Goal: Task Accomplishment & Management: Manage account settings

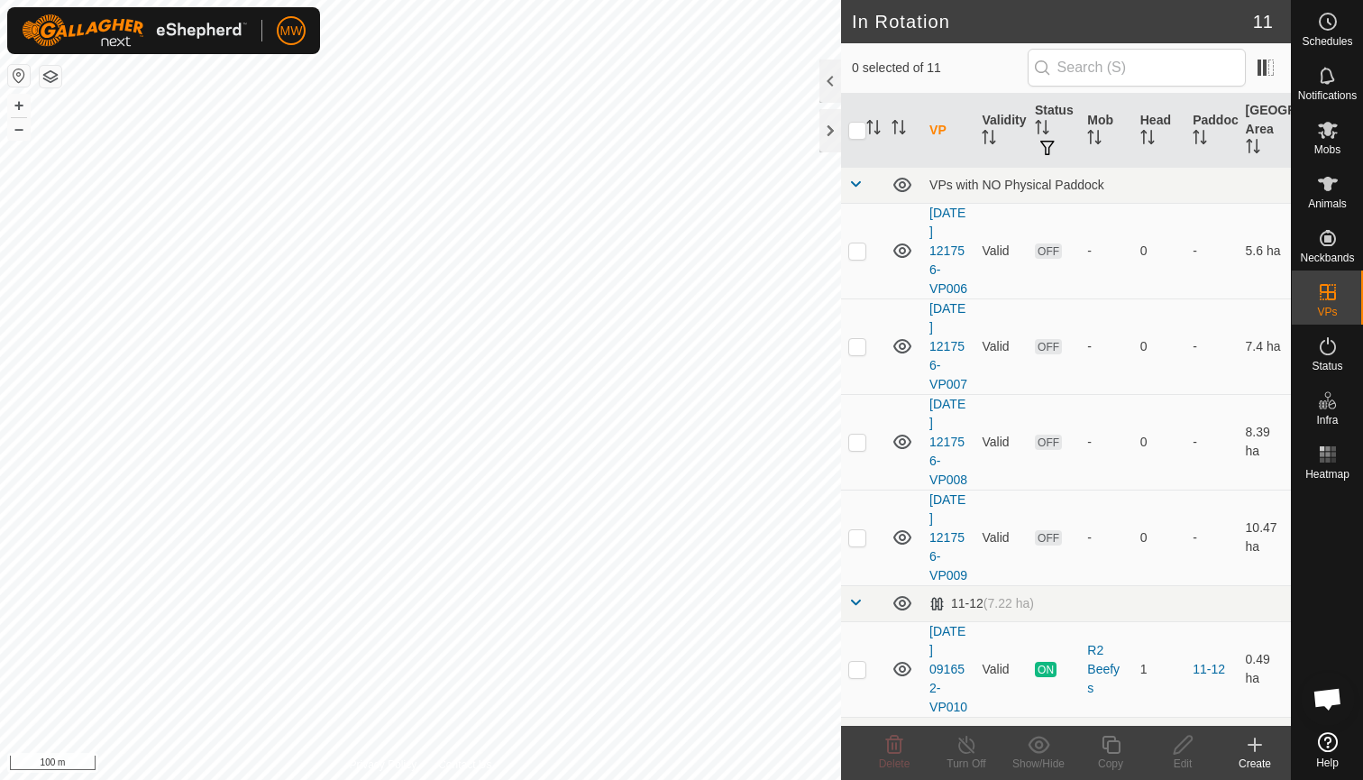
click at [799, 0] on html "MW Schedules Notifications Mobs Animals Neckbands VPs Status Infra Heatmap Help…" at bounding box center [681, 390] width 1363 height 780
checkbox input "true"
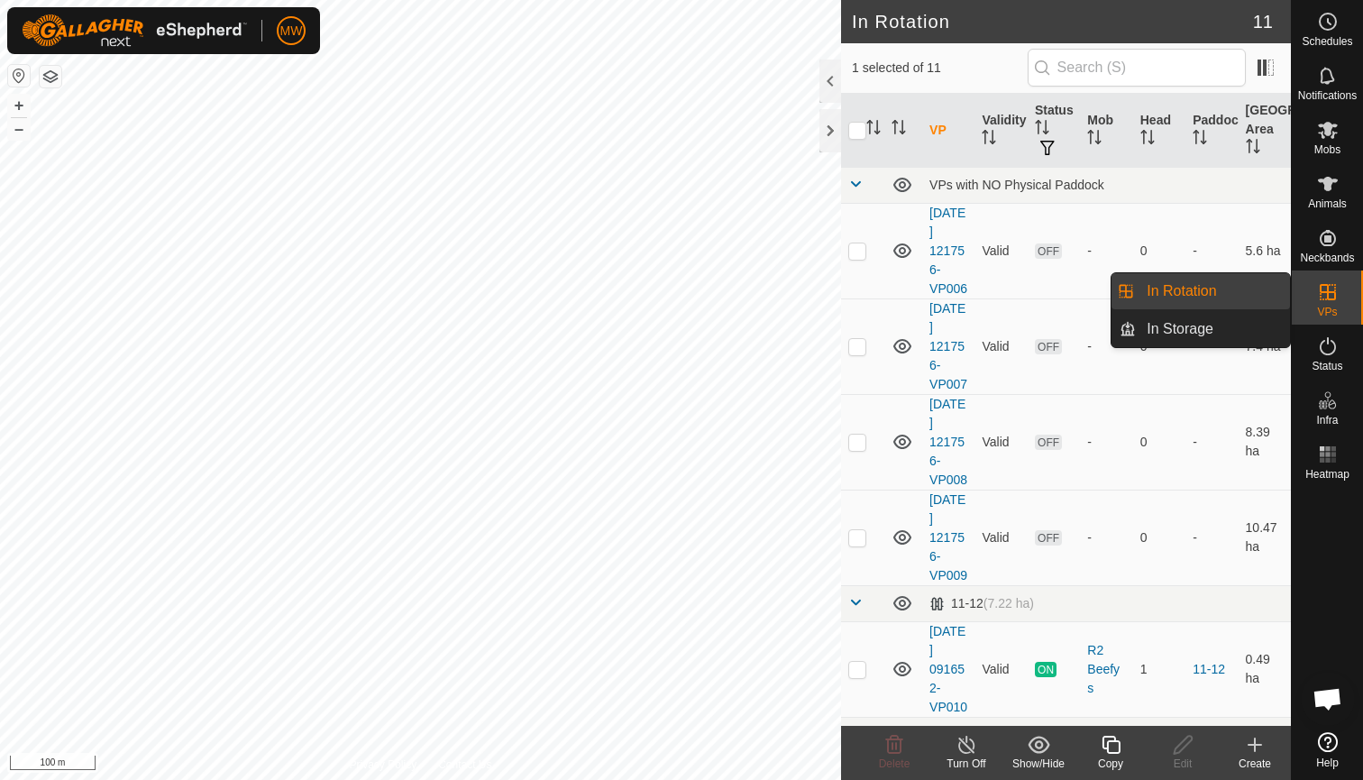
click at [1248, 294] on link "In Rotation" at bounding box center [1213, 291] width 154 height 36
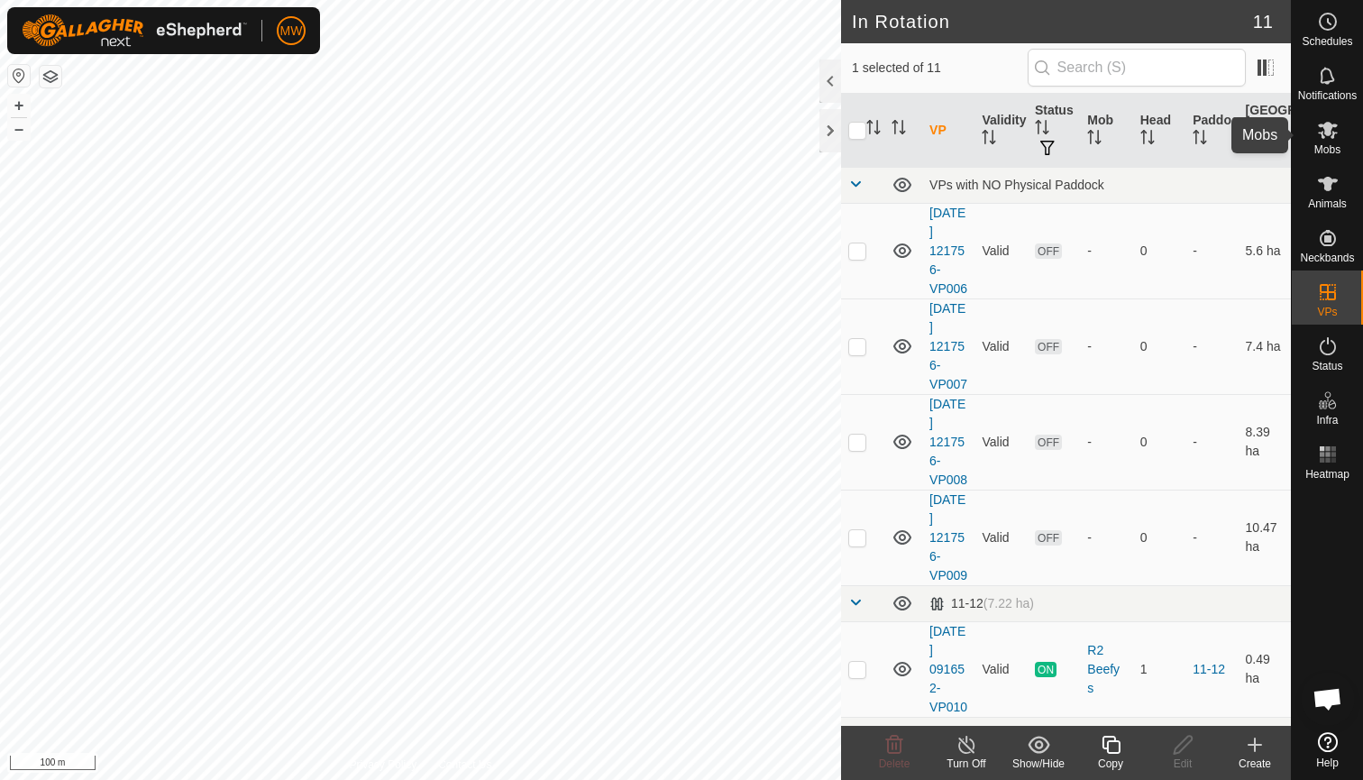
click at [1331, 133] on icon at bounding box center [1328, 130] width 20 height 17
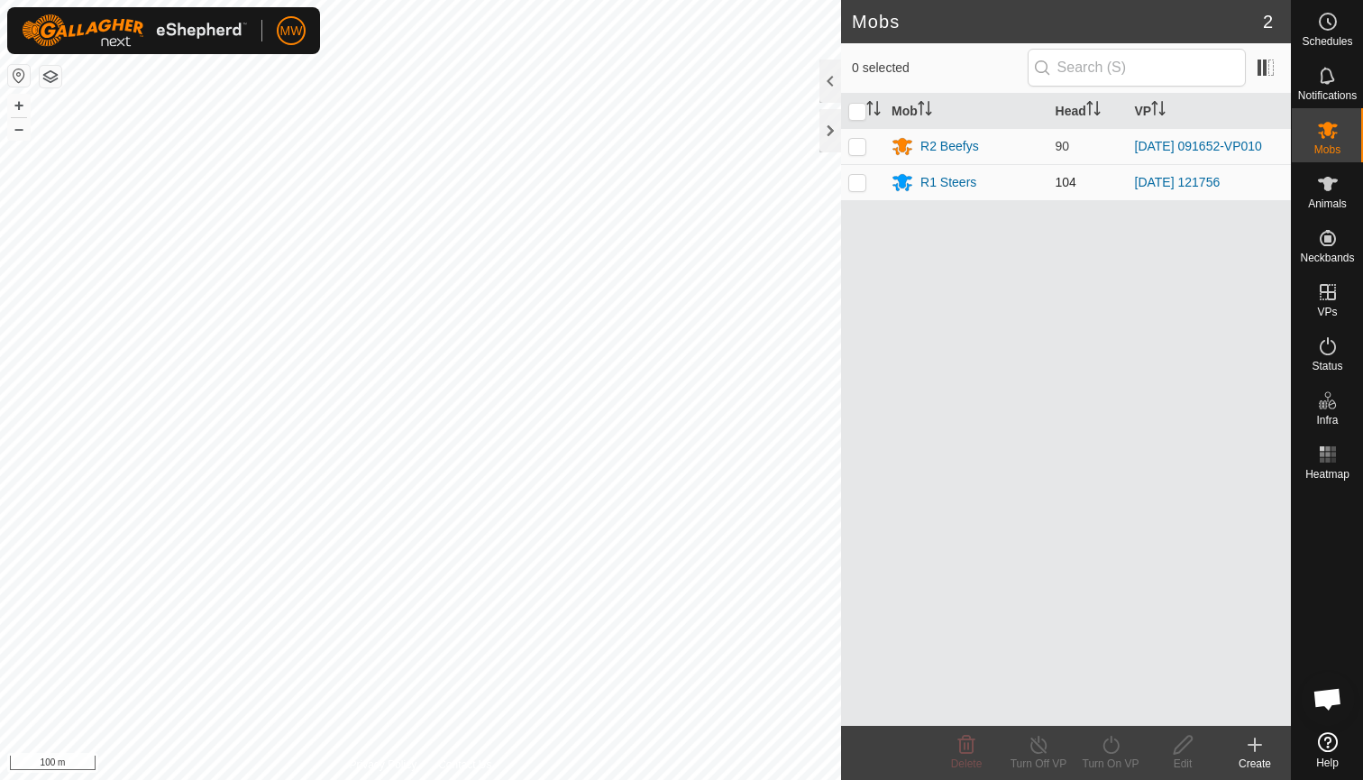
click at [855, 183] on p-checkbox at bounding box center [858, 182] width 18 height 14
checkbox input "true"
click at [1111, 747] on icon at bounding box center [1111, 745] width 23 height 22
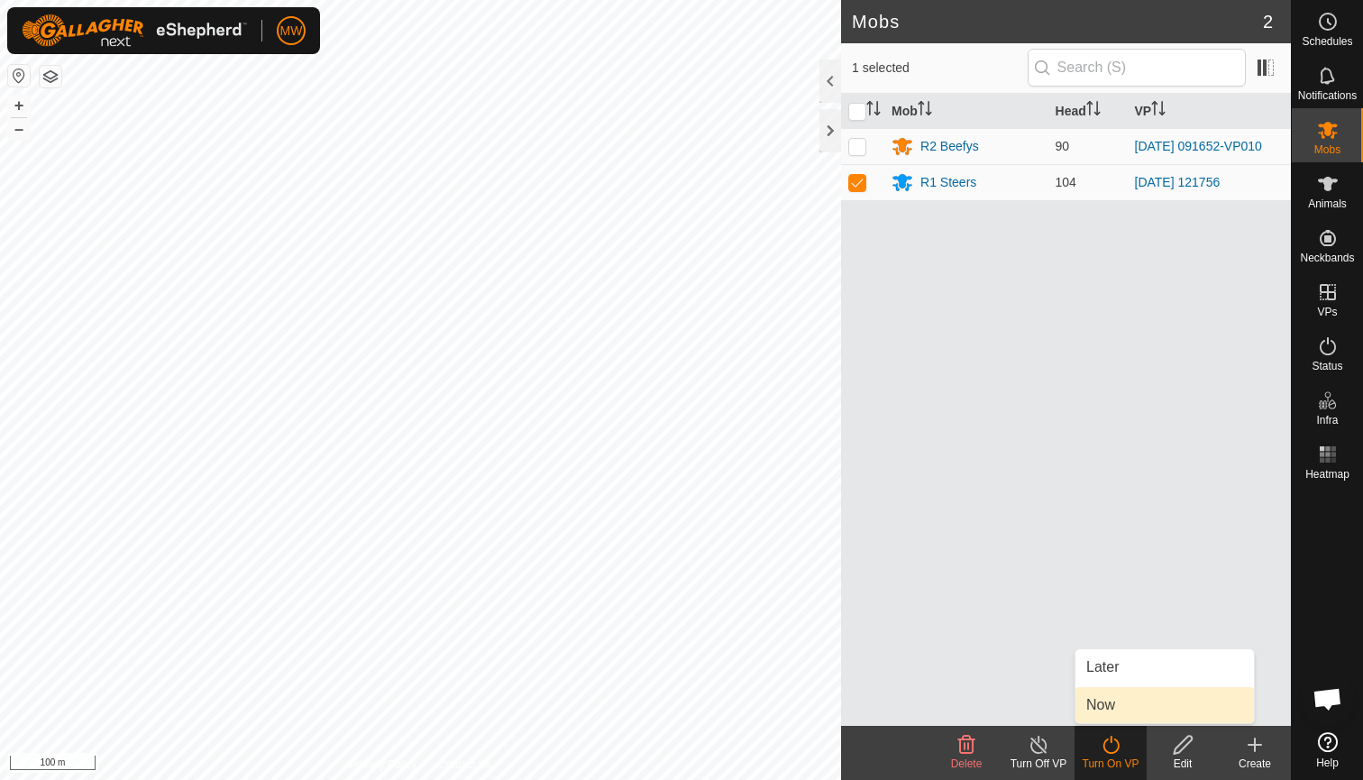
click at [1106, 708] on link "Now" at bounding box center [1165, 705] width 179 height 36
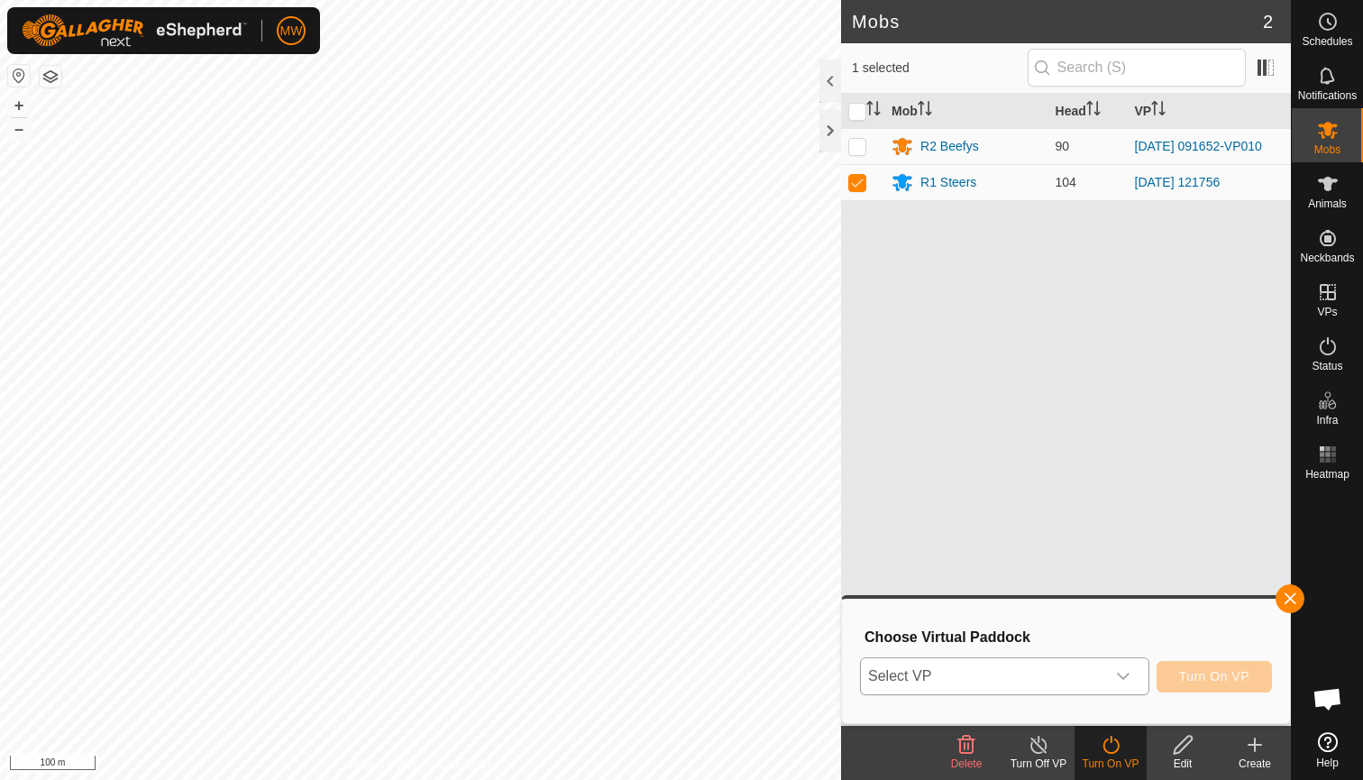
click at [1124, 667] on div "dropdown trigger" at bounding box center [1124, 676] width 36 height 36
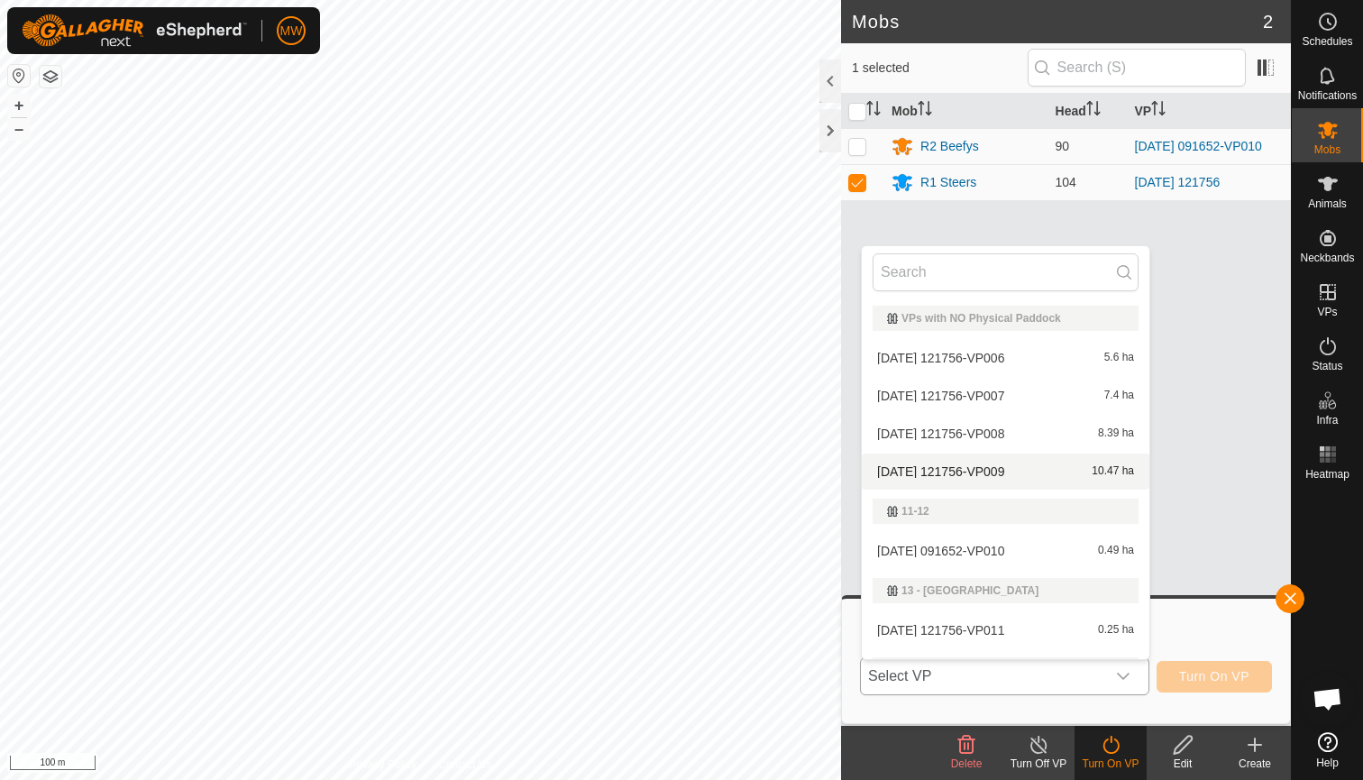
click at [1069, 477] on div "2025-08-27 121756-VP009 10.47 ha" at bounding box center [1006, 472] width 266 height 22
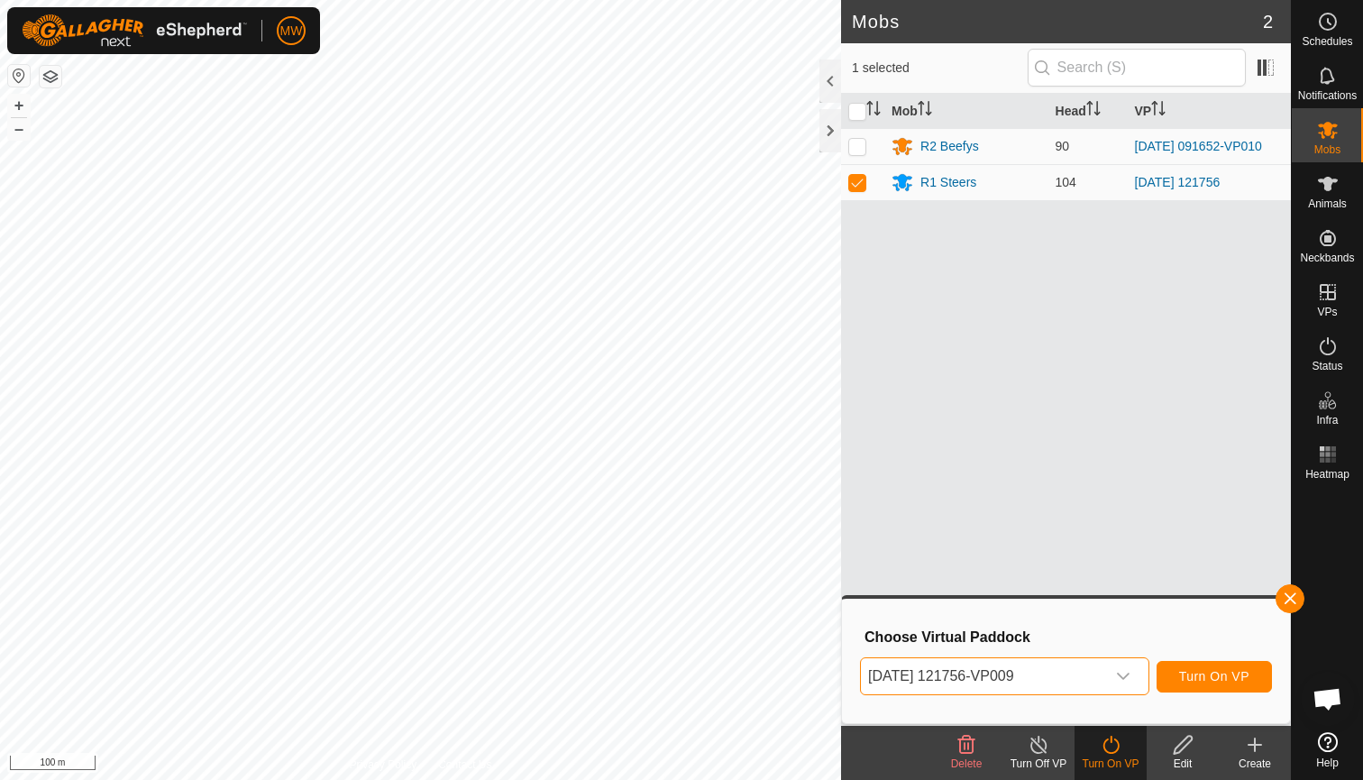
click at [1125, 675] on icon "dropdown trigger" at bounding box center [1123, 676] width 14 height 14
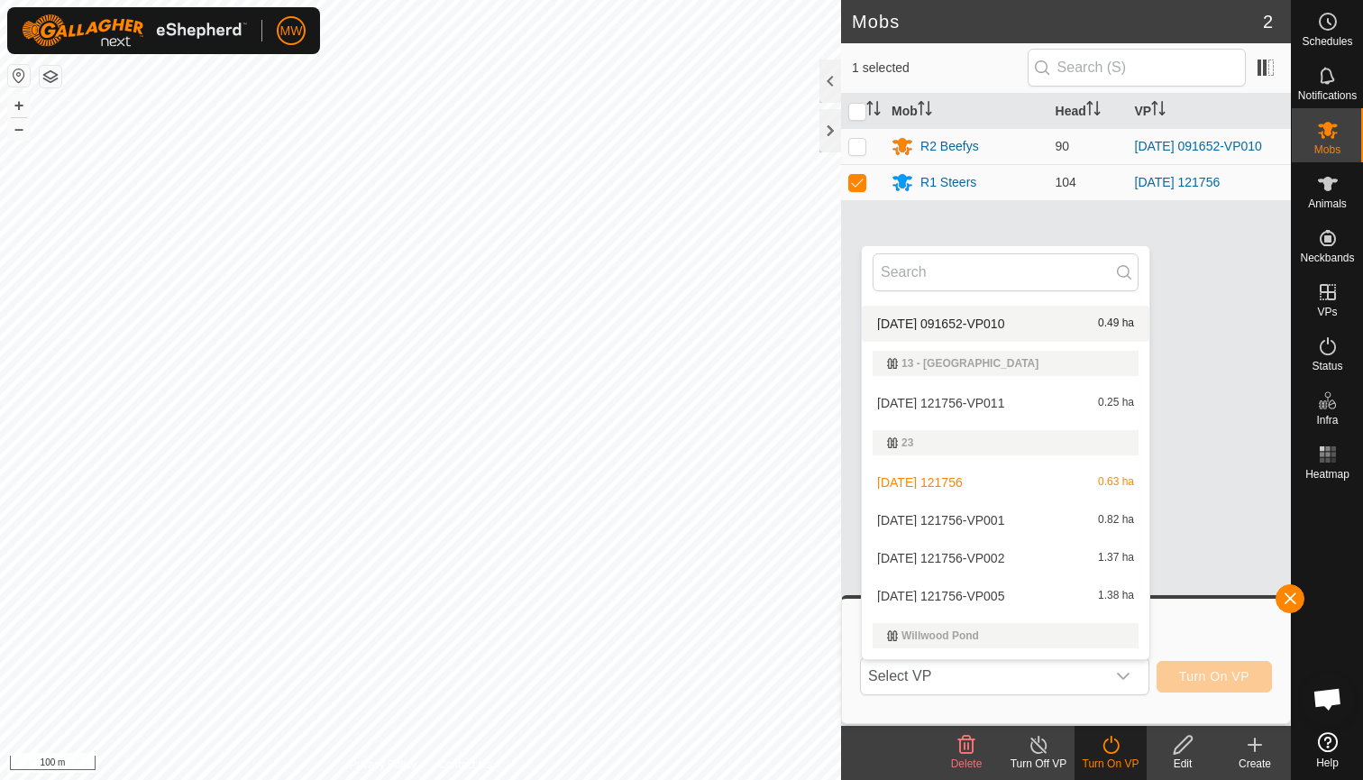
scroll to position [228, 0]
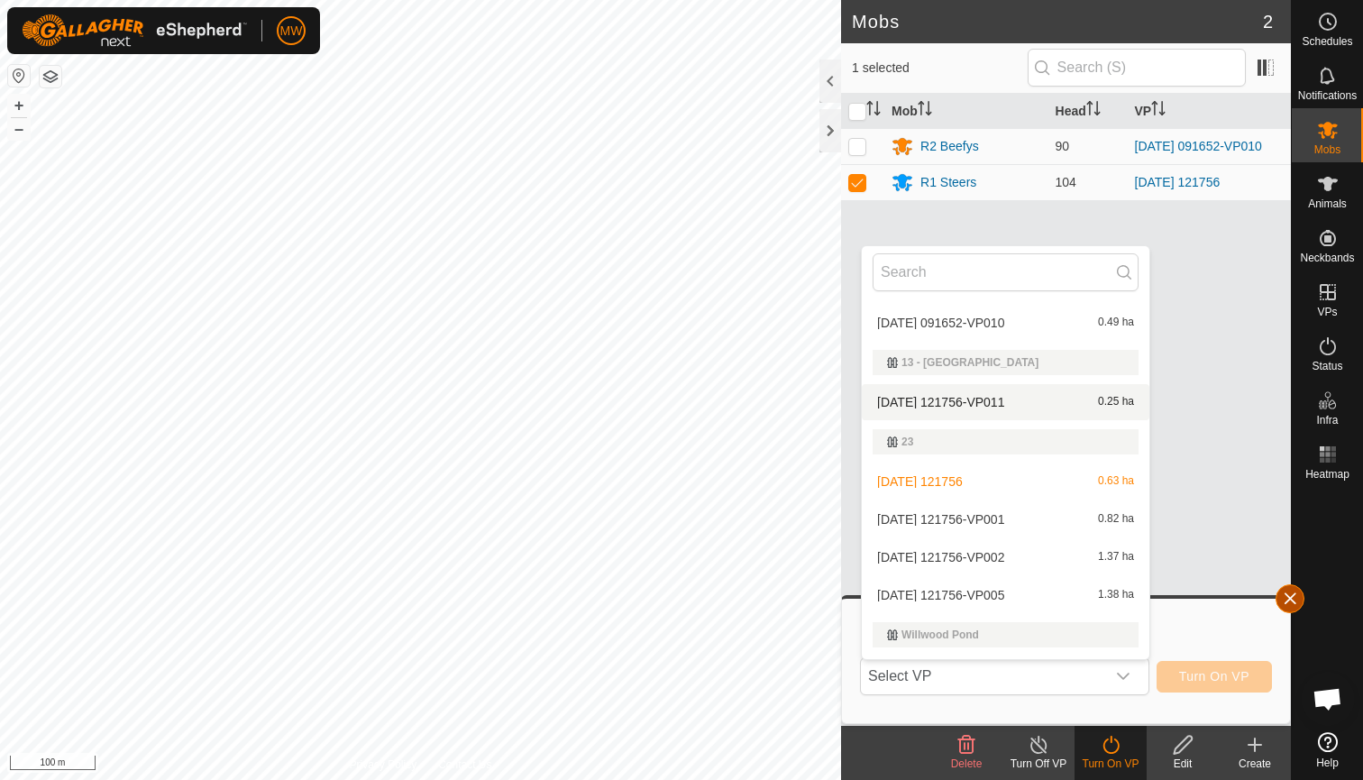
click at [1291, 601] on button "button" at bounding box center [1290, 598] width 29 height 29
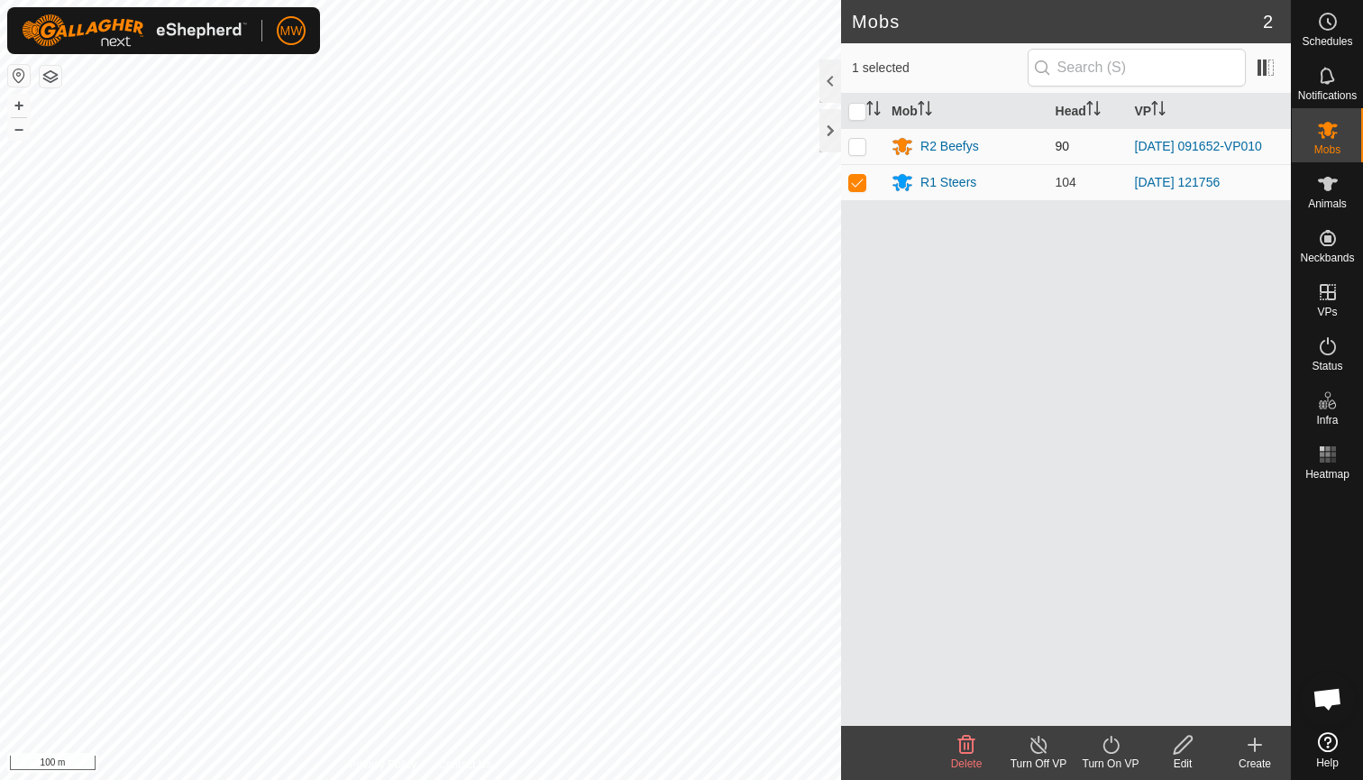
click at [858, 148] on p-checkbox at bounding box center [858, 146] width 18 height 14
checkbox input "true"
click at [859, 183] on p-checkbox at bounding box center [858, 182] width 18 height 14
checkbox input "false"
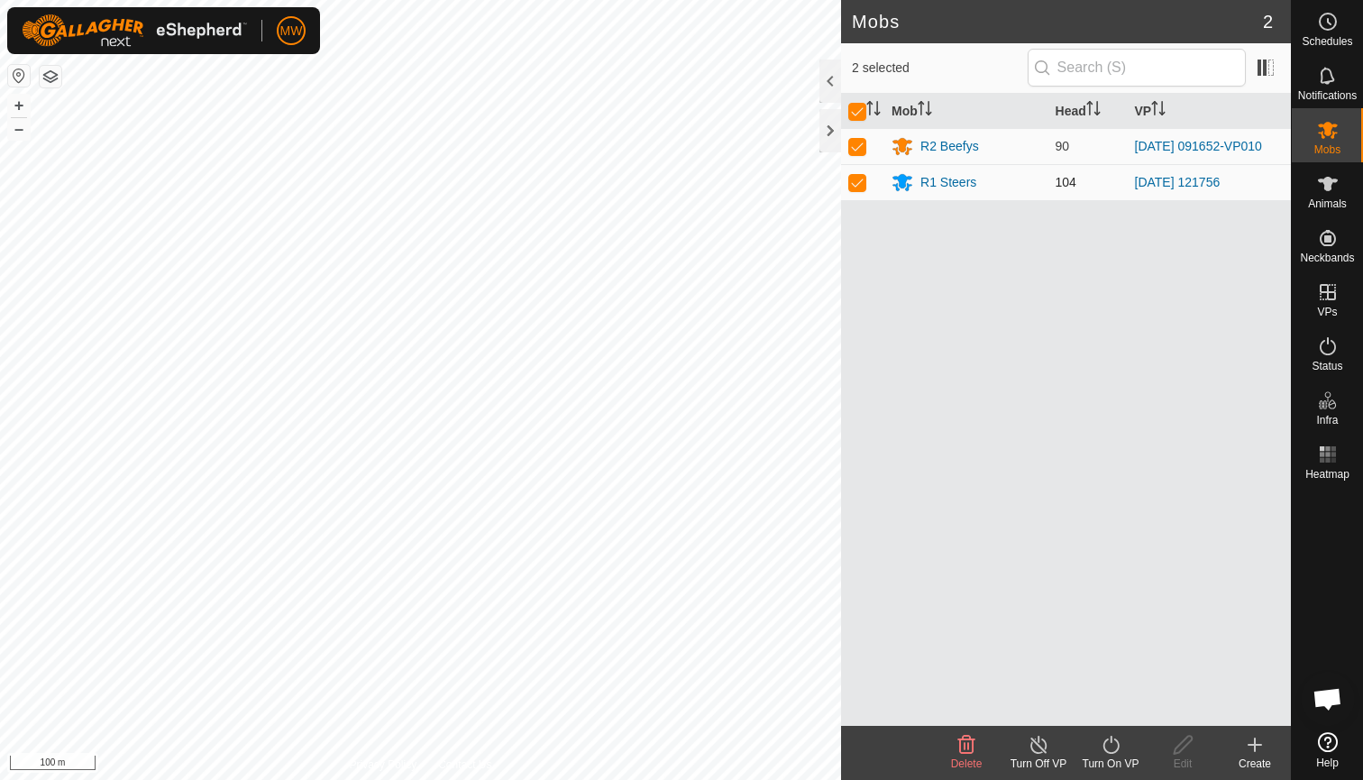
checkbox input "false"
click at [1108, 747] on icon at bounding box center [1111, 745] width 23 height 22
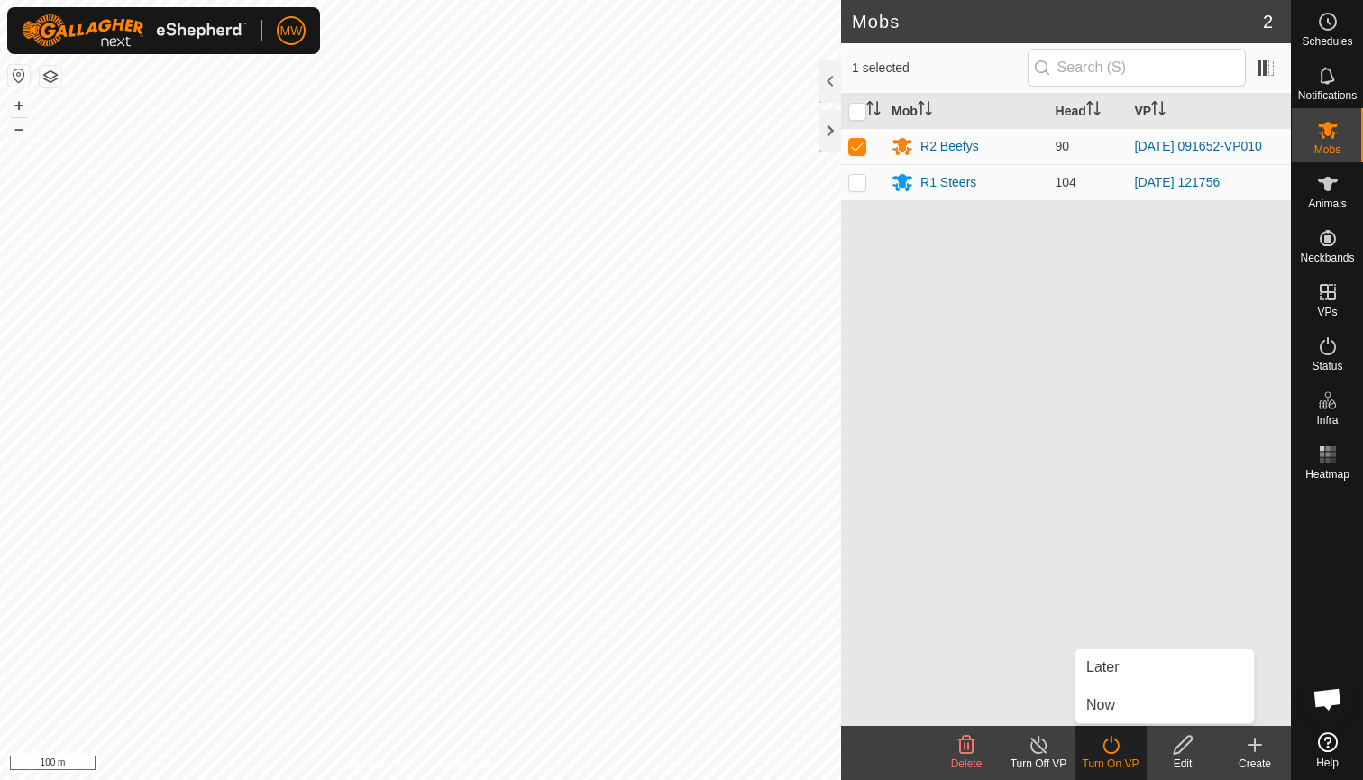
click at [1039, 750] on icon at bounding box center [1039, 745] width 23 height 22
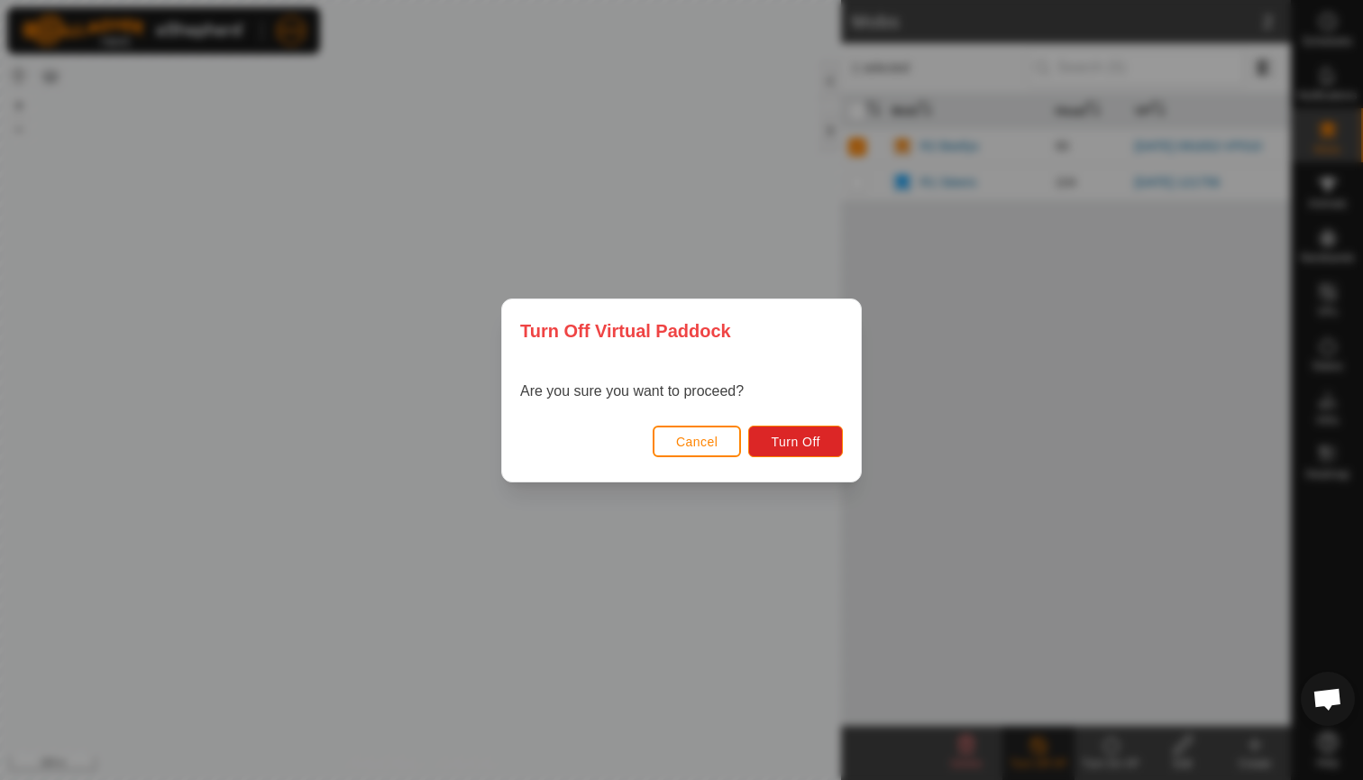
click at [702, 438] on span "Cancel" at bounding box center [697, 442] width 42 height 14
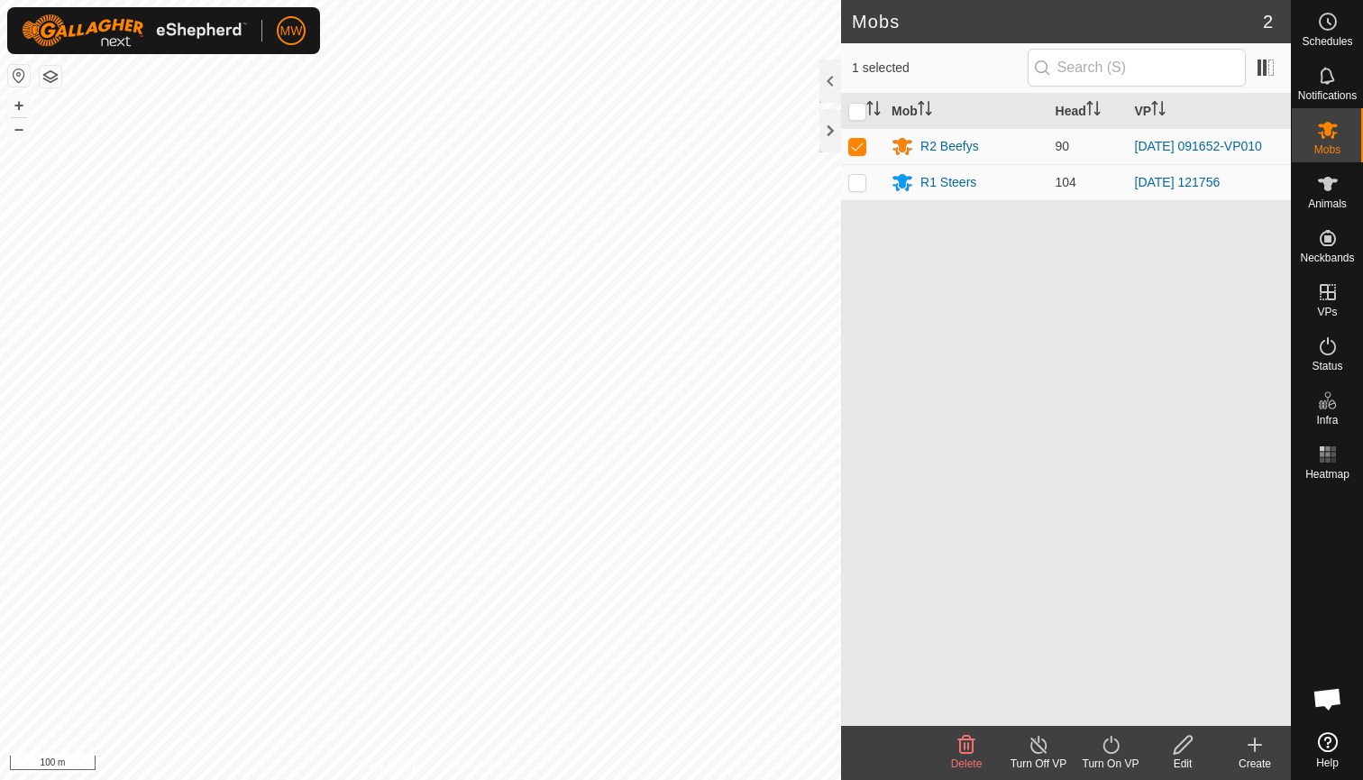
click at [1043, 743] on icon at bounding box center [1039, 745] width 23 height 22
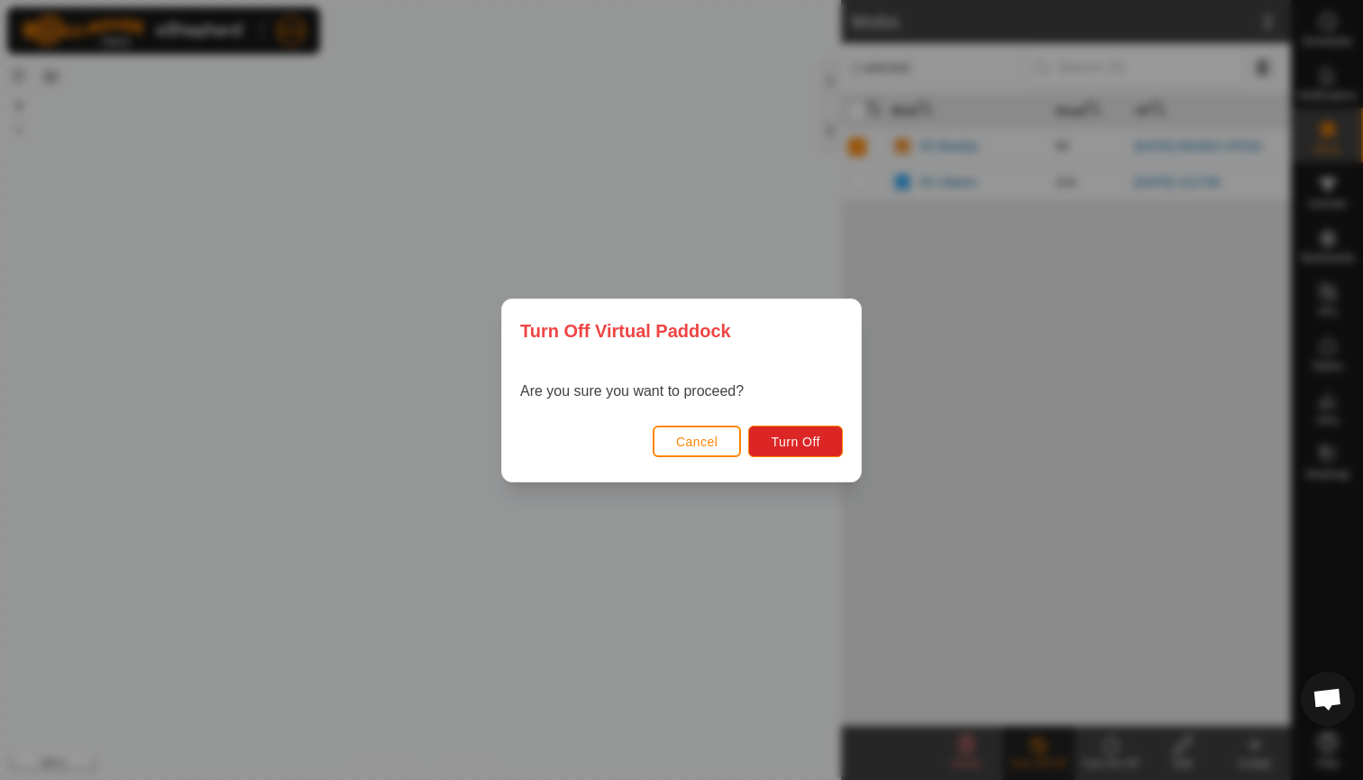
click at [704, 441] on span "Cancel" at bounding box center [697, 442] width 42 height 14
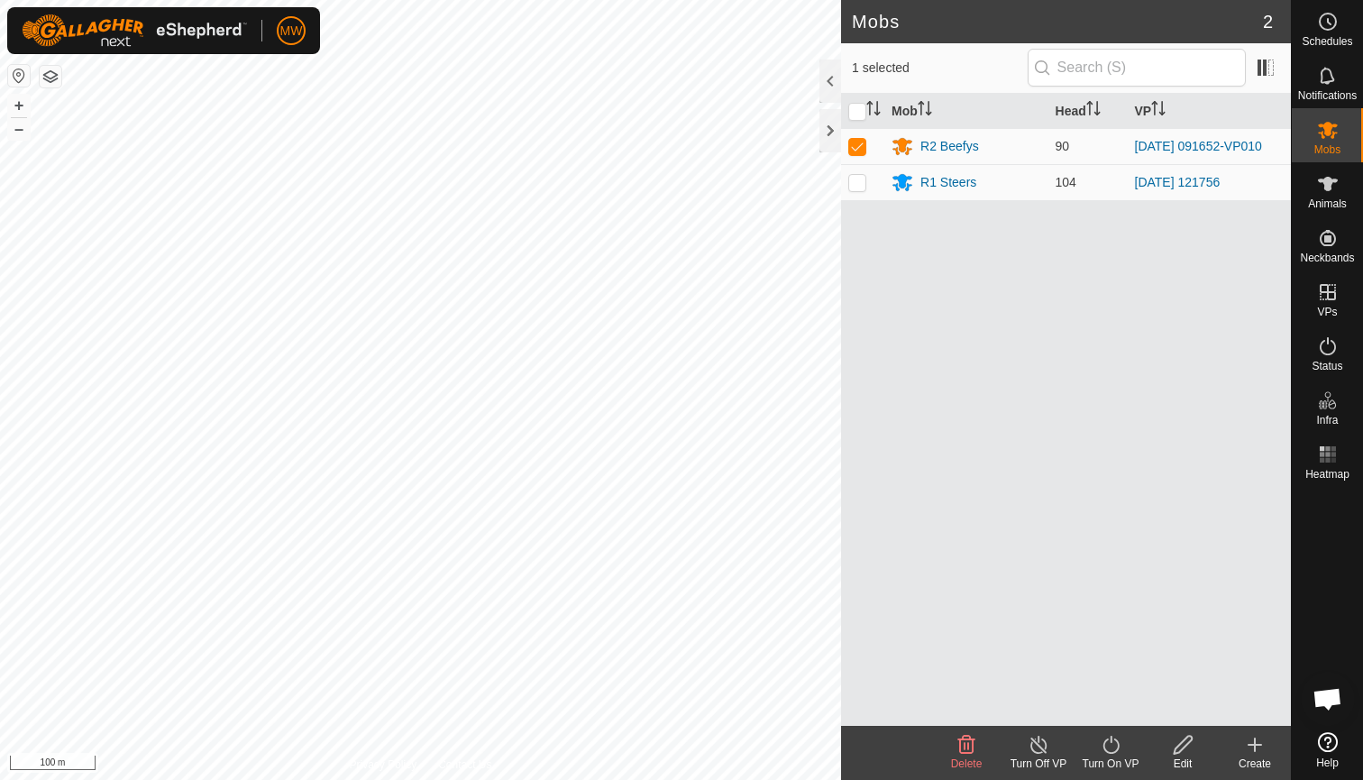
click at [1106, 749] on icon at bounding box center [1111, 745] width 16 height 18
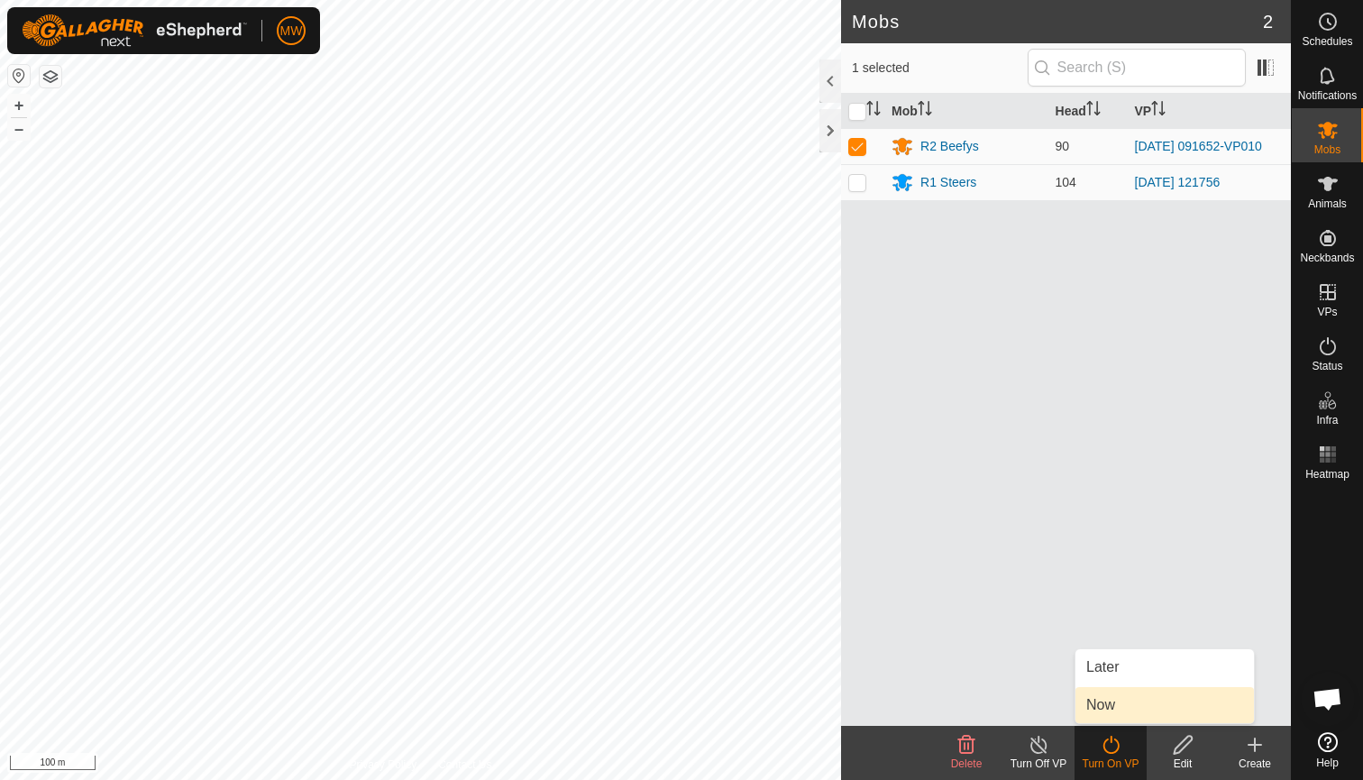
click at [1140, 700] on link "Now" at bounding box center [1165, 705] width 179 height 36
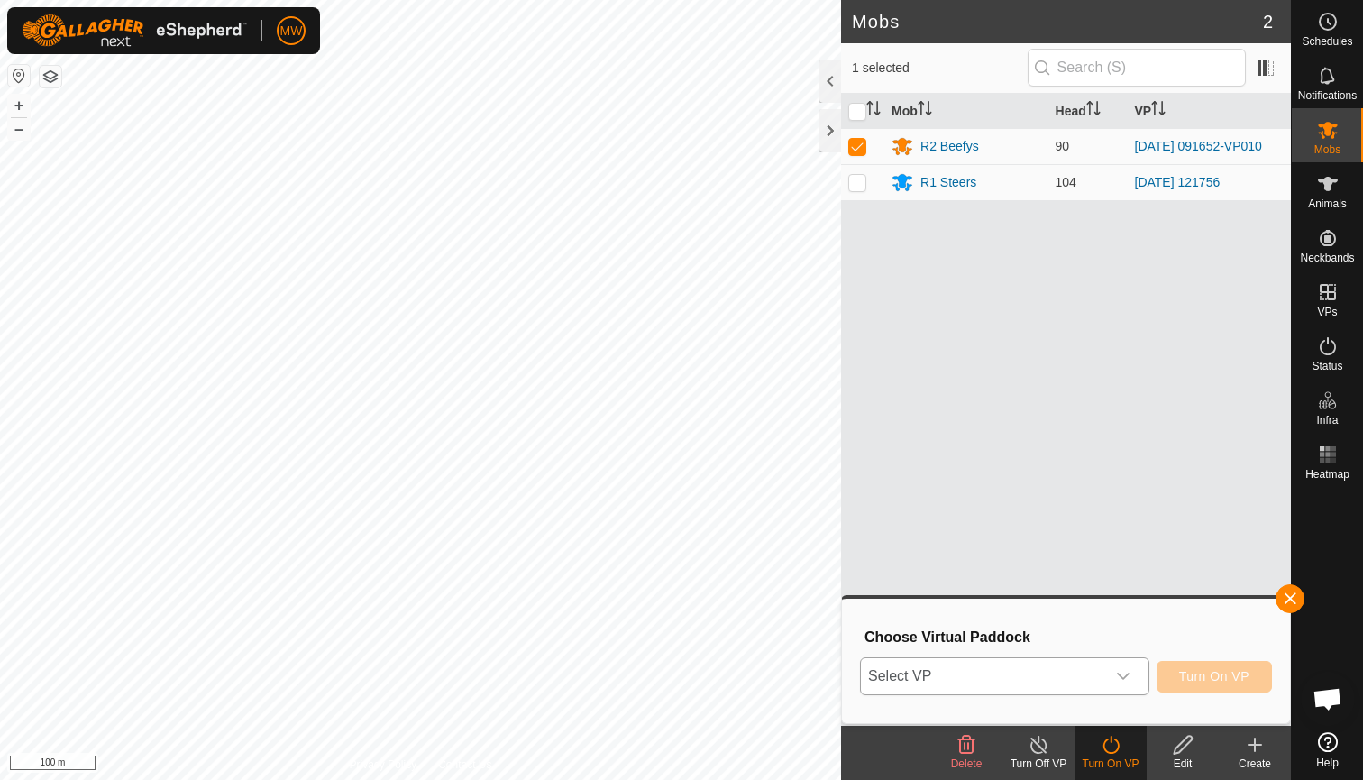
click at [1125, 674] on icon "dropdown trigger" at bounding box center [1123, 676] width 14 height 14
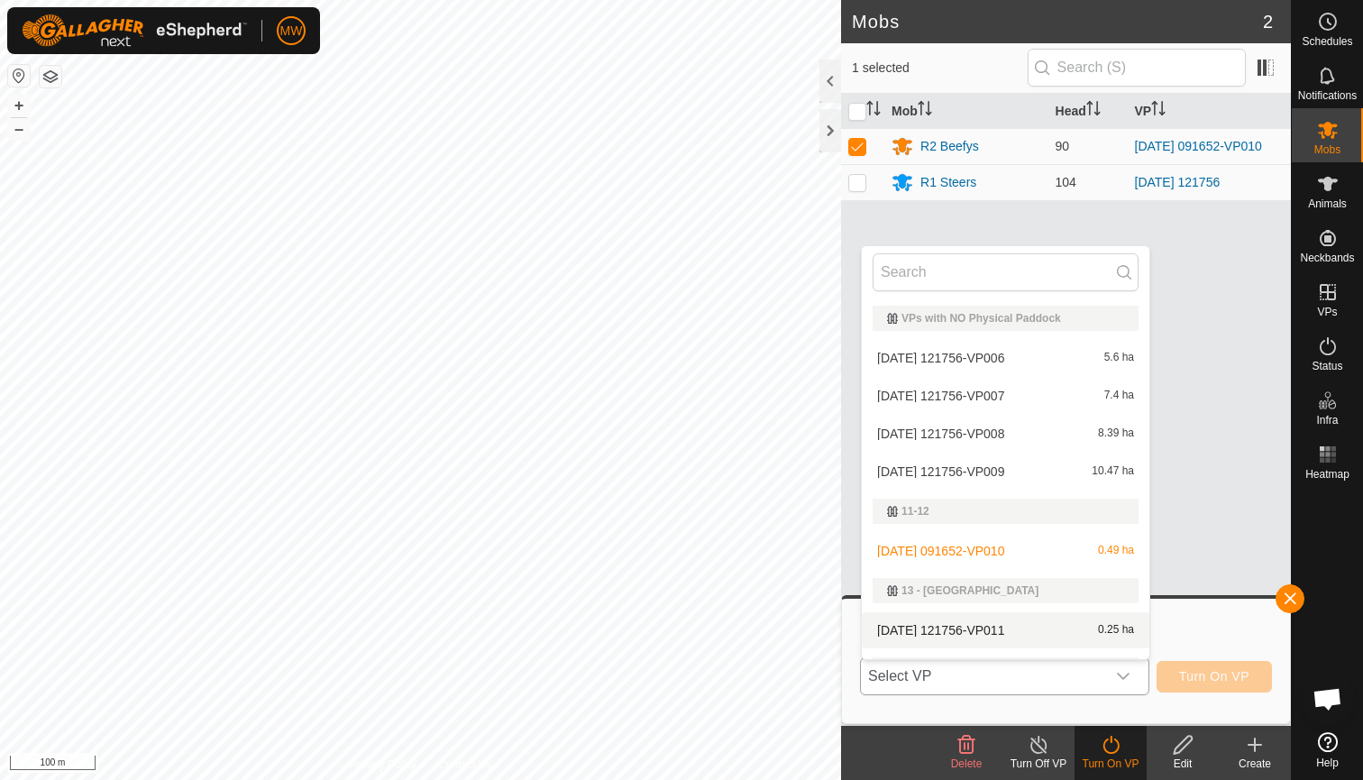
scroll to position [0, 0]
click at [1287, 593] on button "button" at bounding box center [1290, 598] width 29 height 29
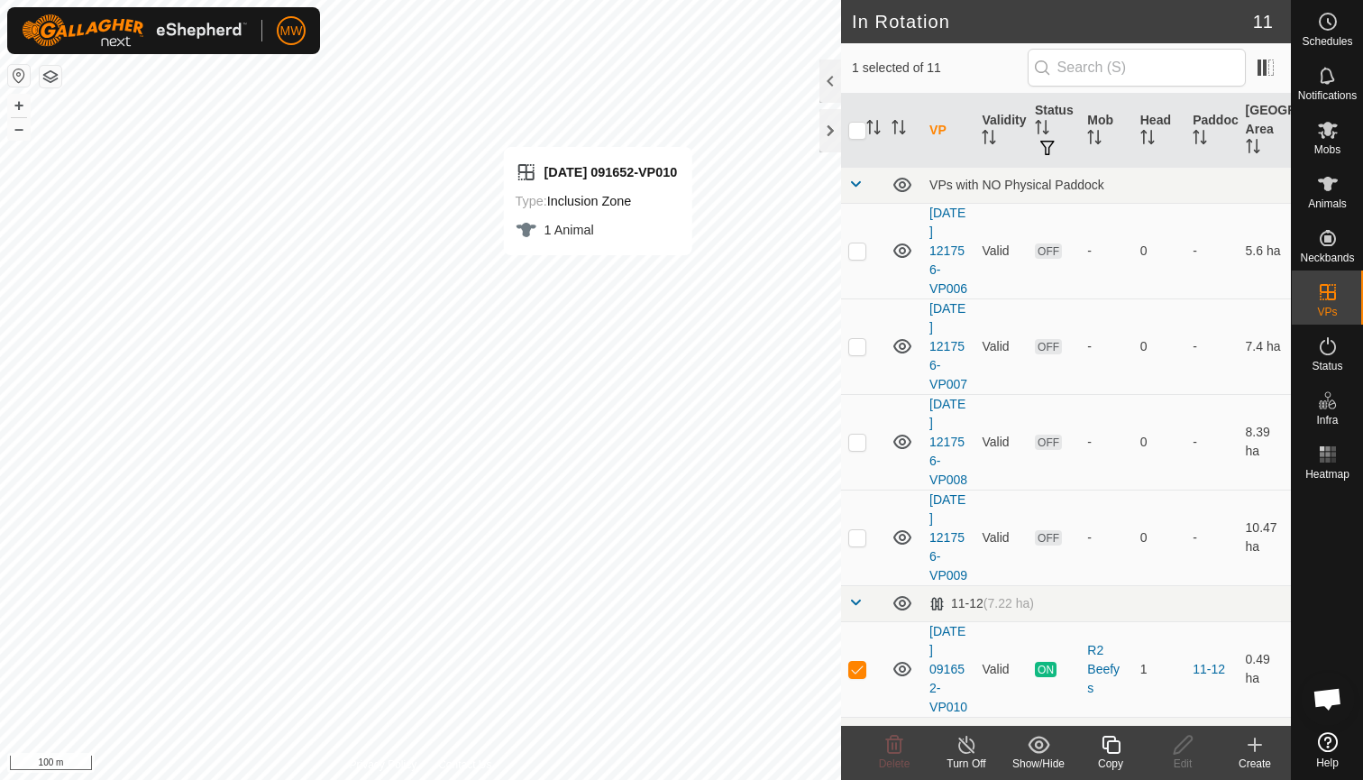
checkbox input "true"
checkbox input "false"
click at [894, 748] on icon at bounding box center [894, 745] width 17 height 18
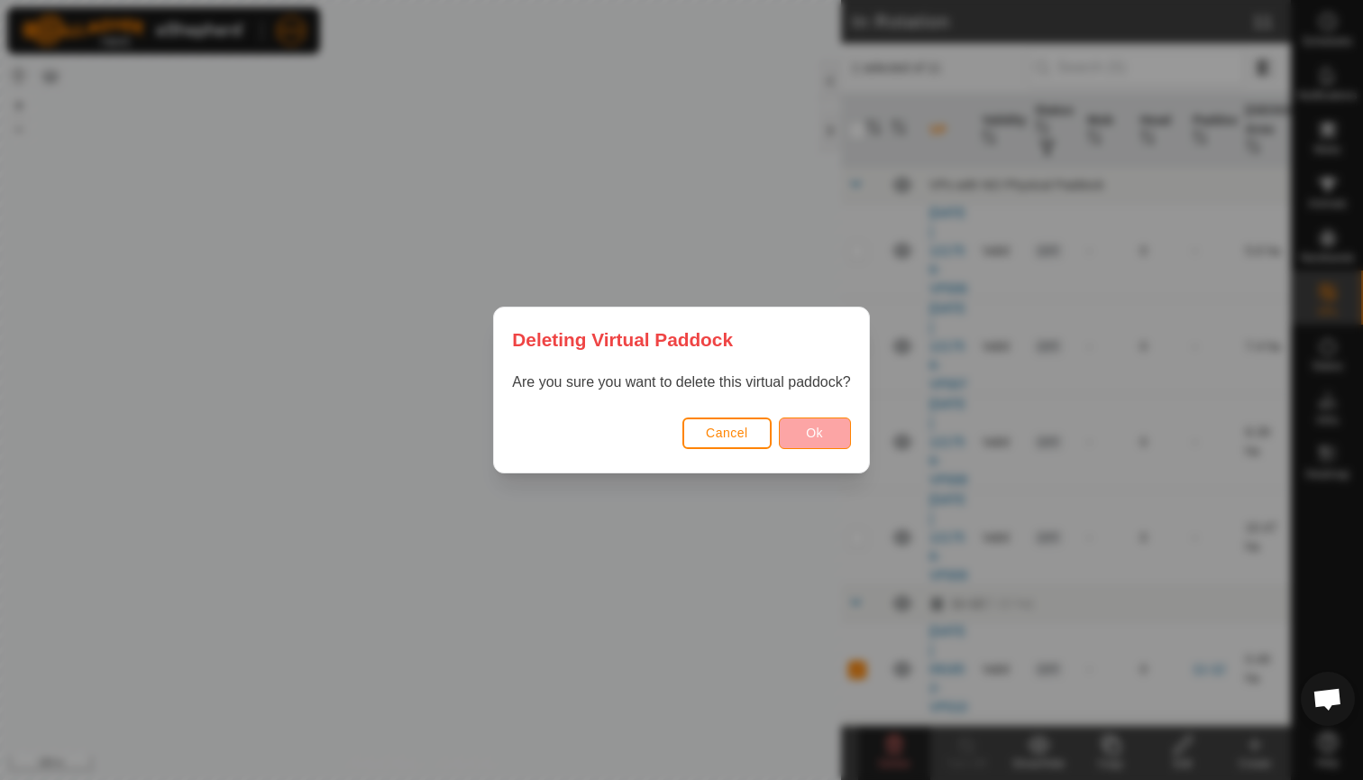
click at [816, 432] on span "Ok" at bounding box center [814, 433] width 17 height 14
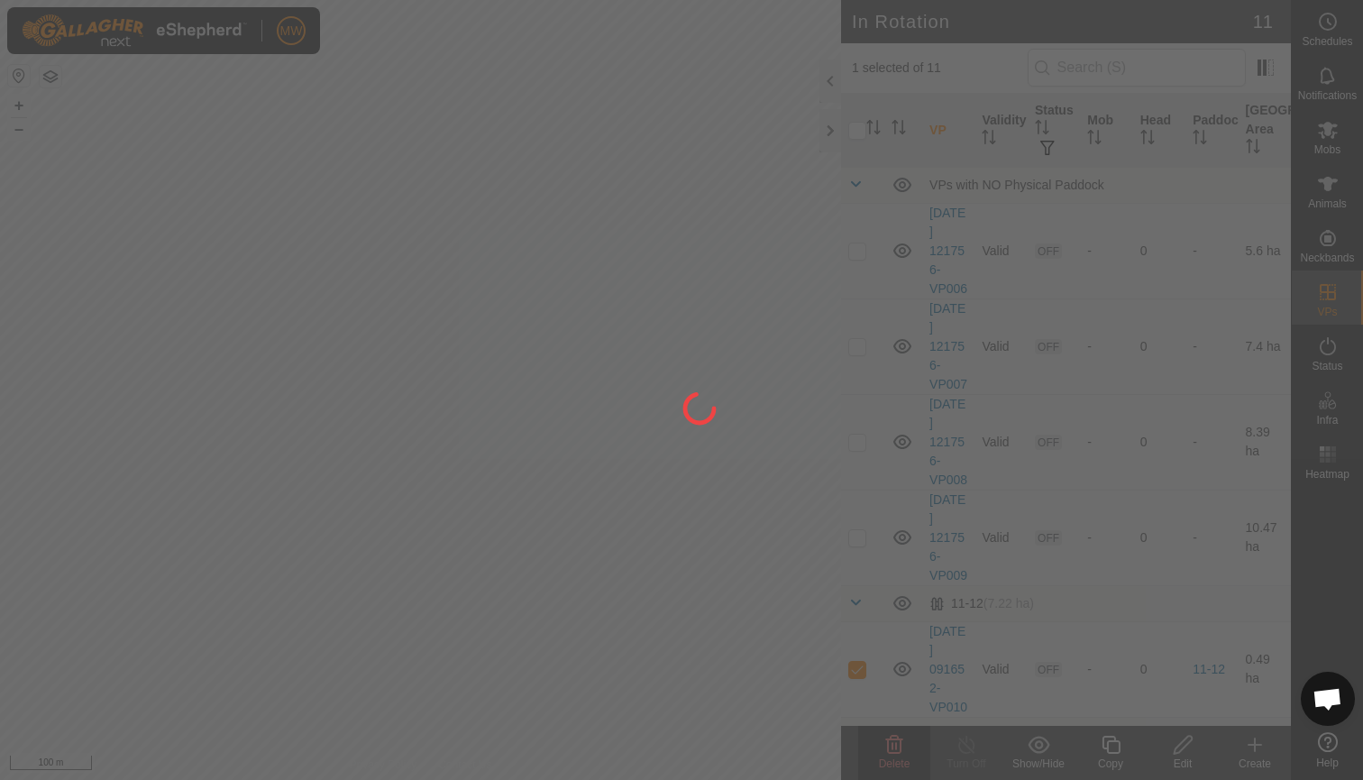
checkbox input "false"
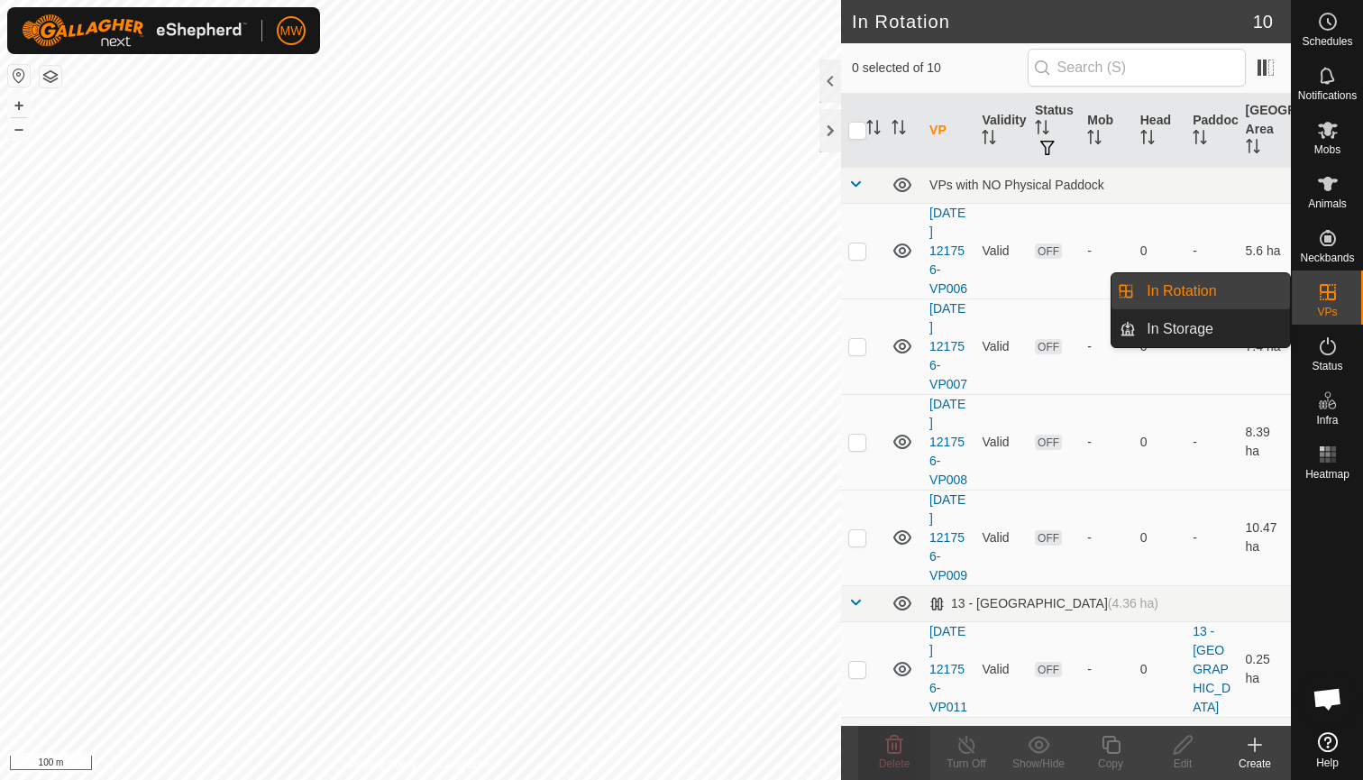
click at [1336, 298] on icon at bounding box center [1328, 292] width 22 height 22
click at [1221, 288] on link "In Rotation" at bounding box center [1213, 291] width 154 height 36
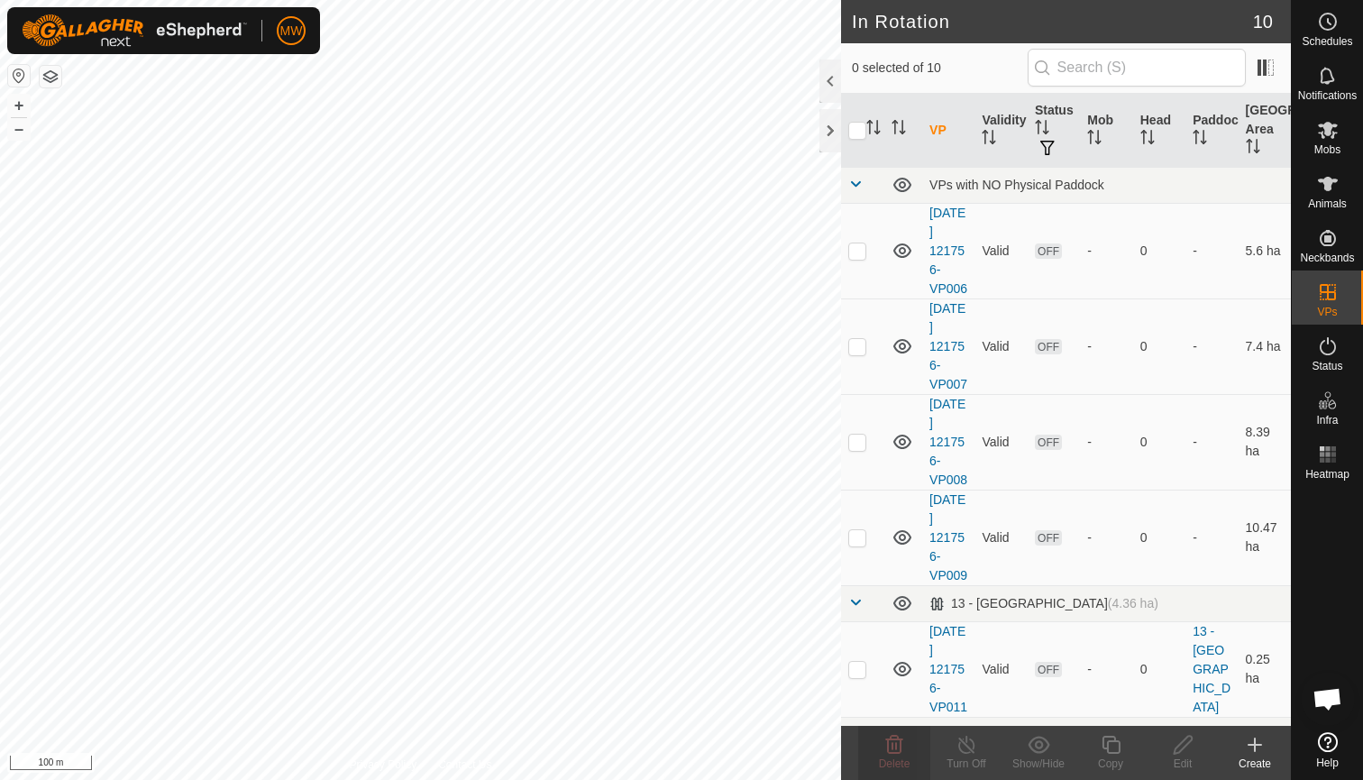
click at [1253, 750] on icon at bounding box center [1255, 745] width 22 height 22
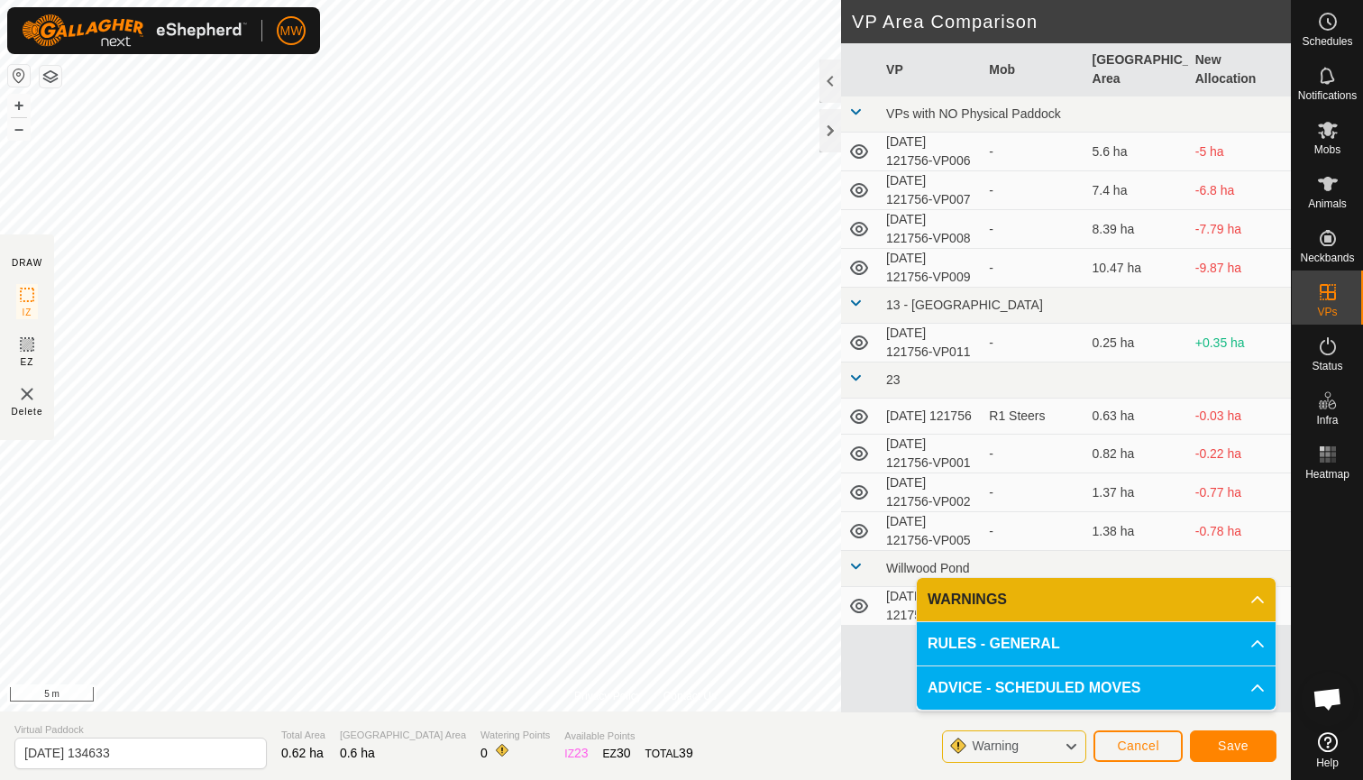
click at [1072, 744] on icon at bounding box center [1071, 746] width 14 height 23
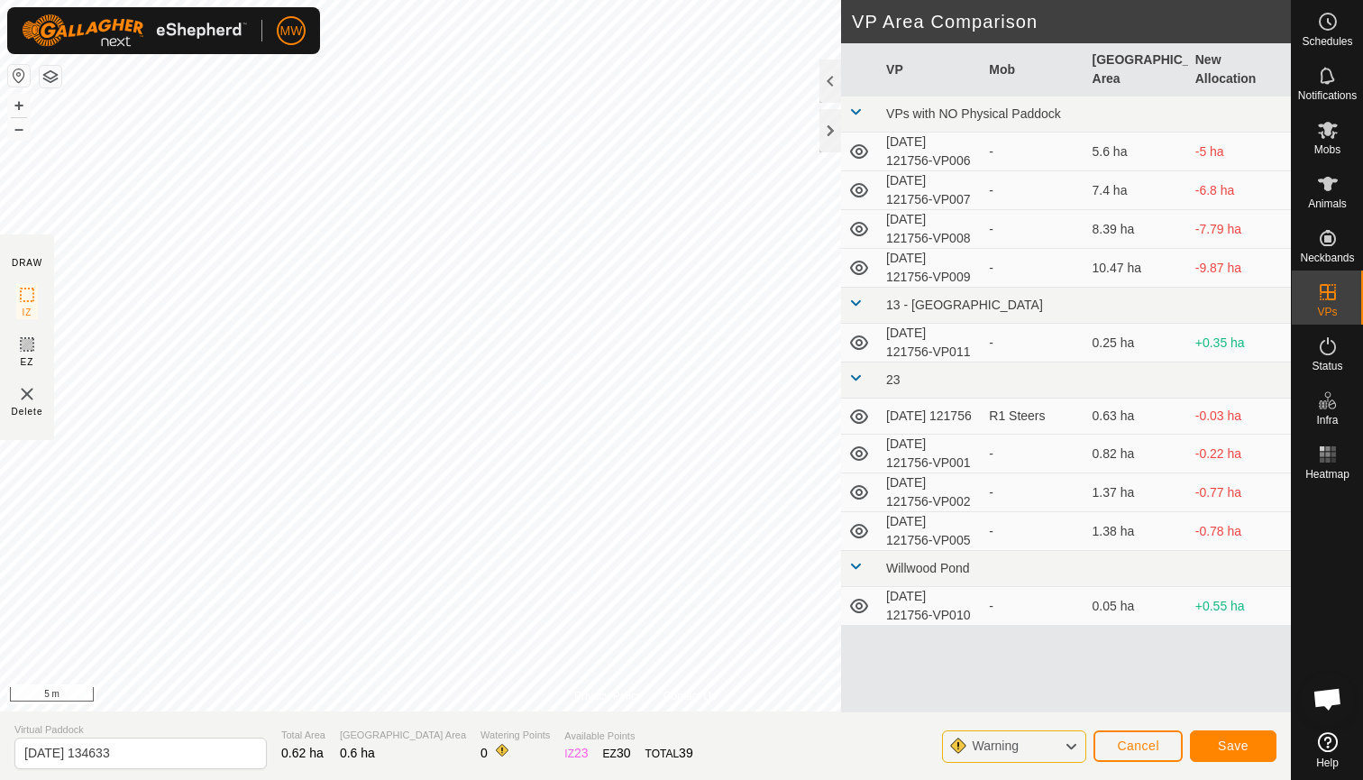
click at [1072, 744] on icon at bounding box center [1071, 746] width 14 height 23
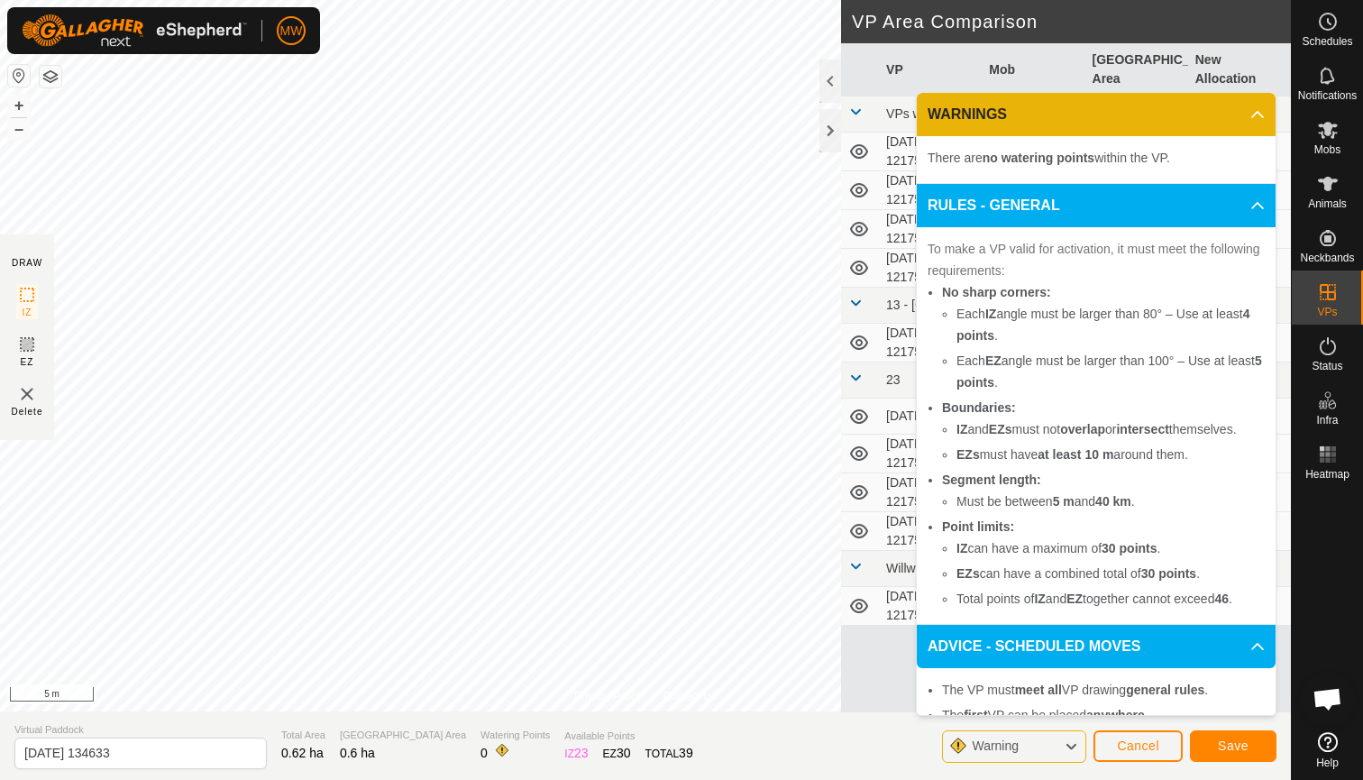
click at [1072, 744] on icon at bounding box center [1071, 746] width 14 height 23
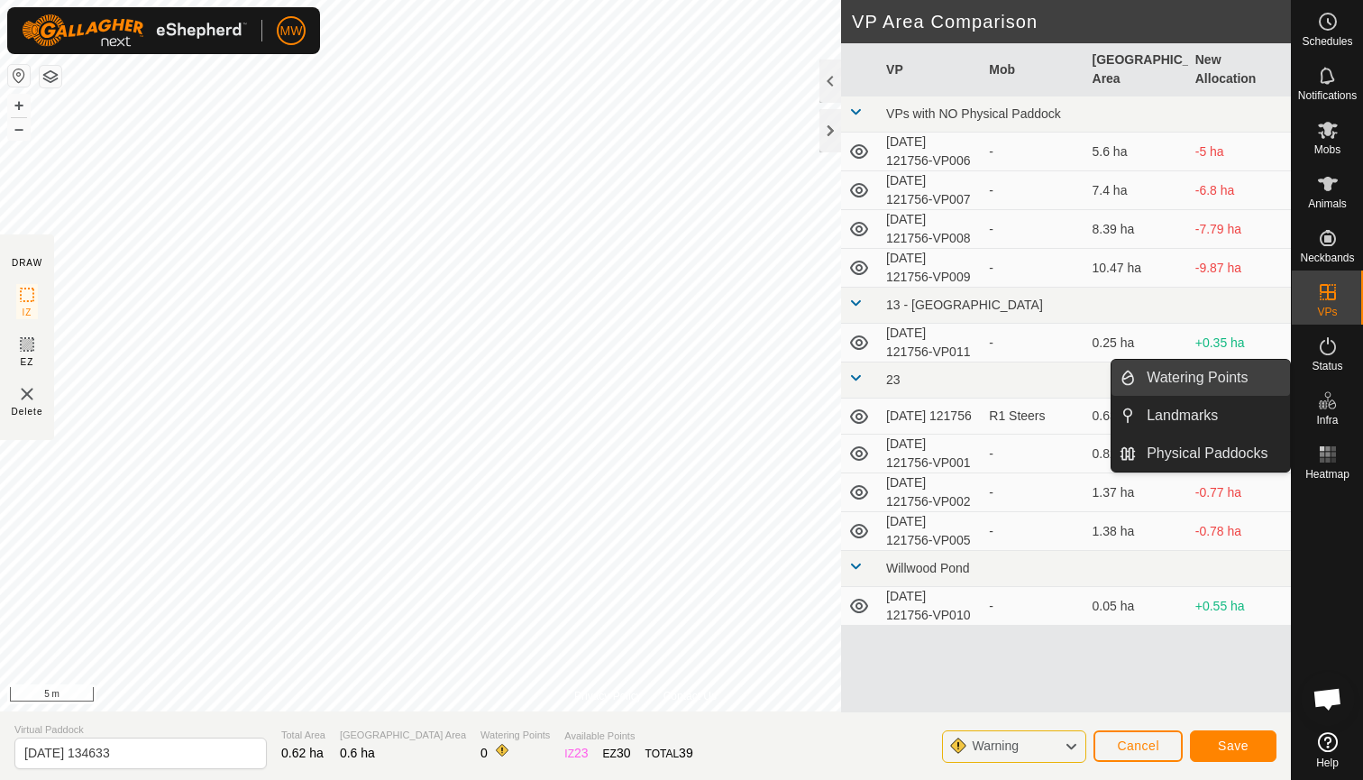
click at [1228, 377] on link "Watering Points" at bounding box center [1213, 378] width 154 height 36
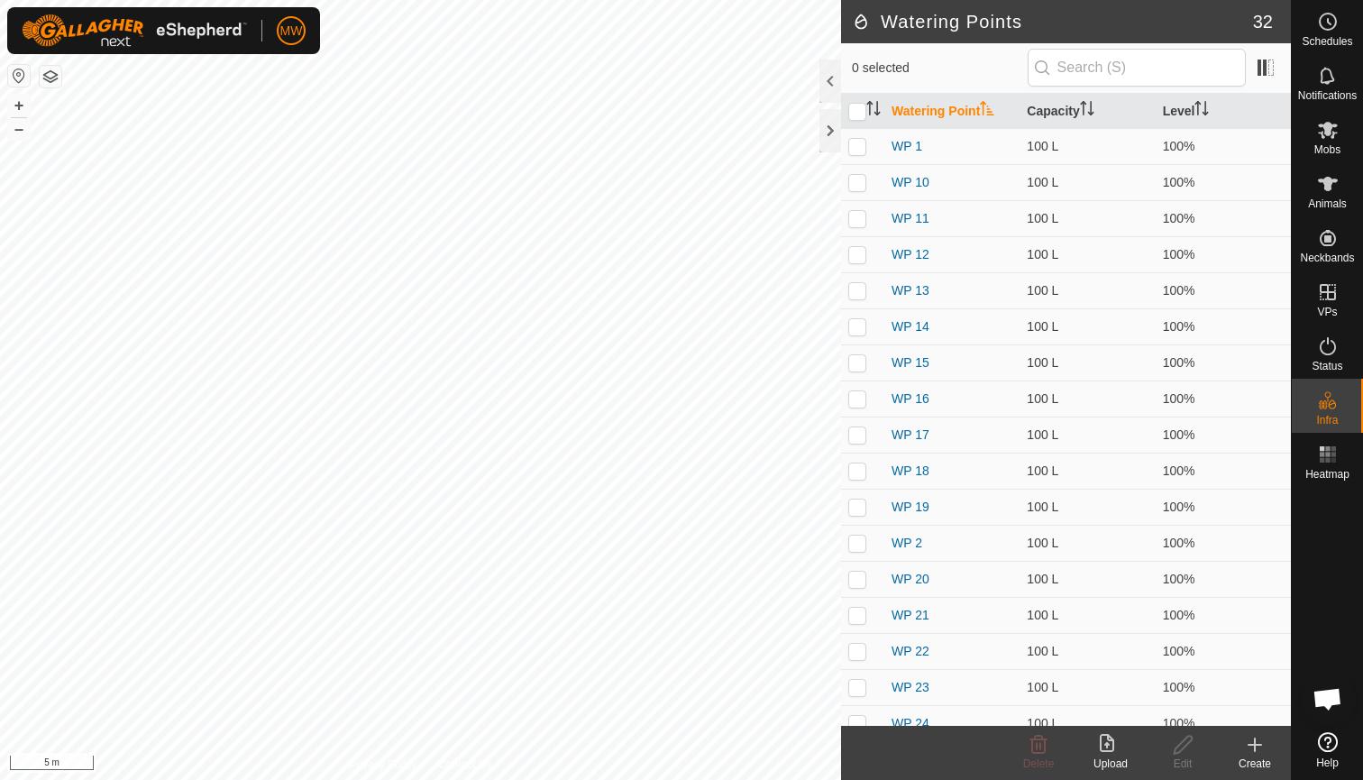
click at [1252, 748] on icon at bounding box center [1255, 745] width 22 height 22
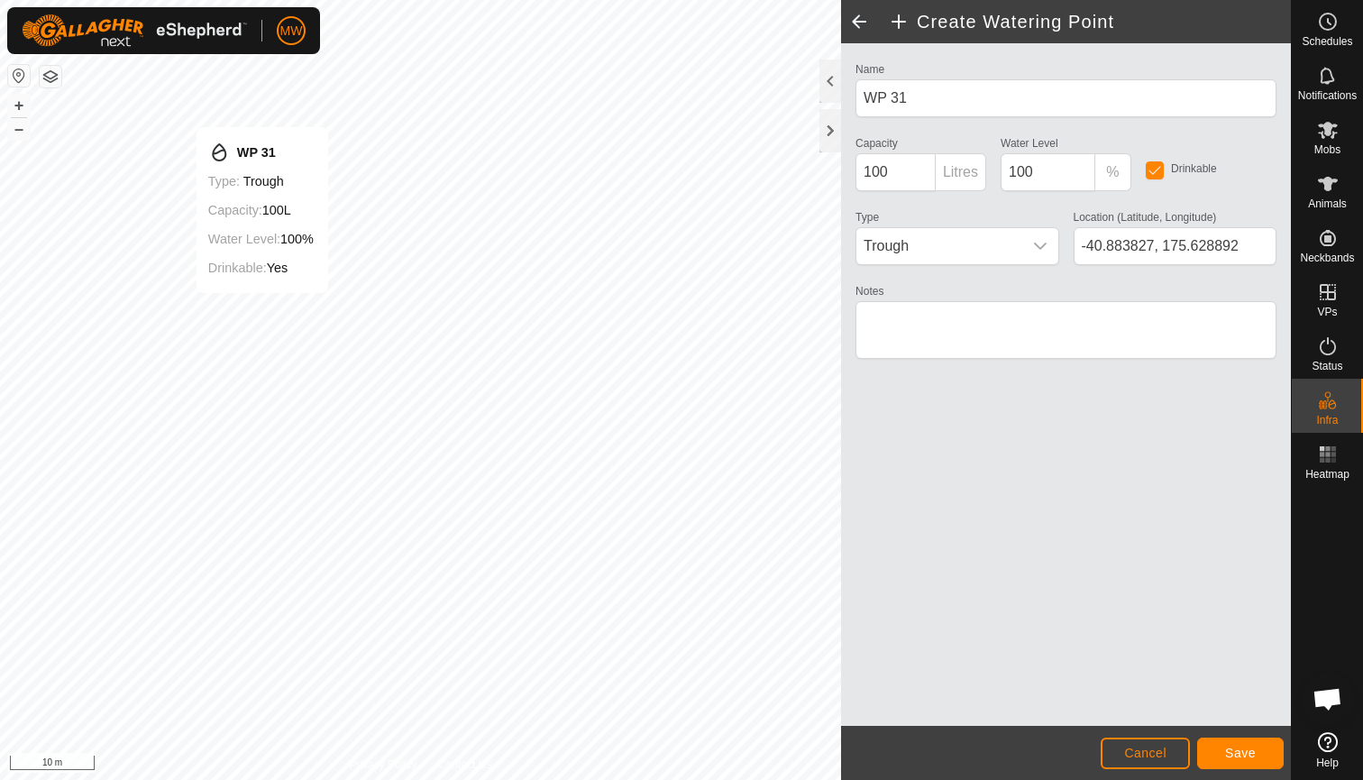
type input "-40.883840, 175.628892"
click at [1250, 751] on span "Save" at bounding box center [1240, 753] width 31 height 14
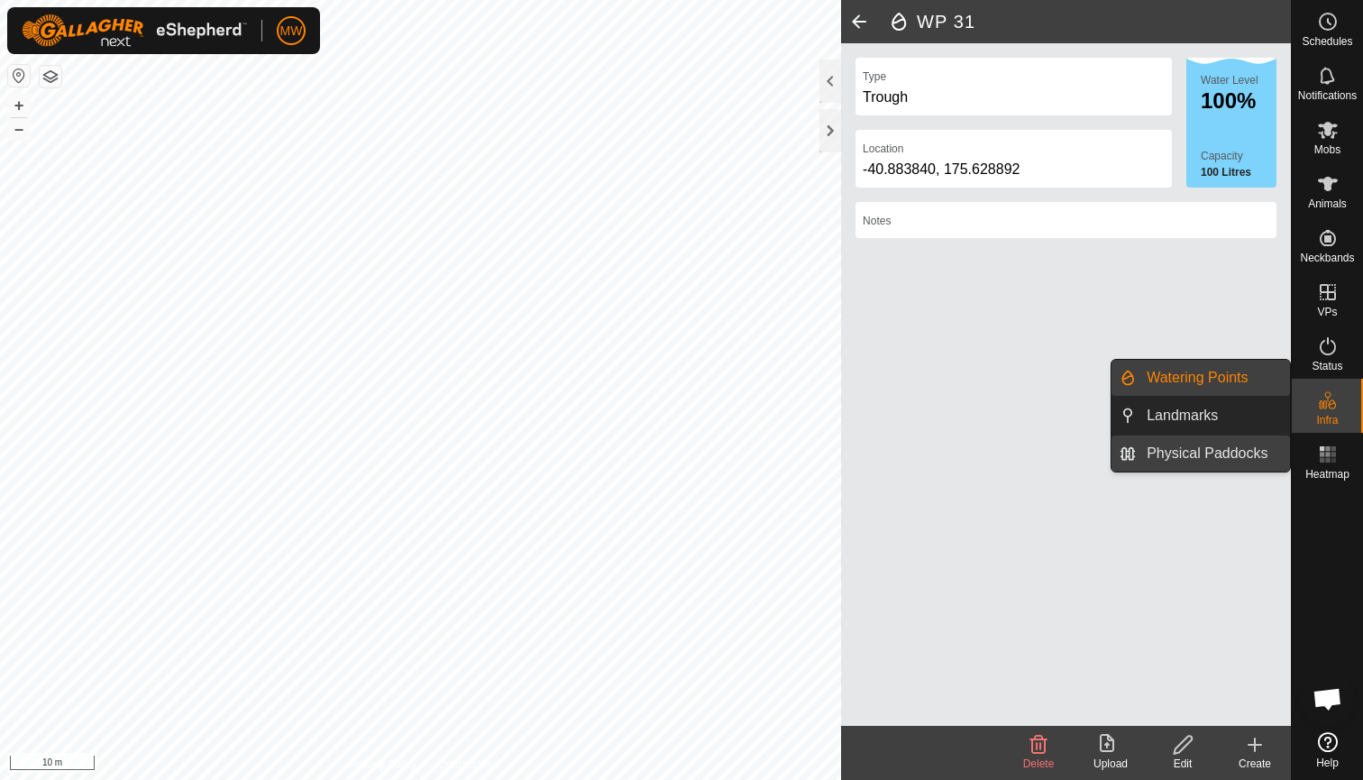
click at [1191, 454] on link "Physical Paddocks" at bounding box center [1213, 454] width 154 height 36
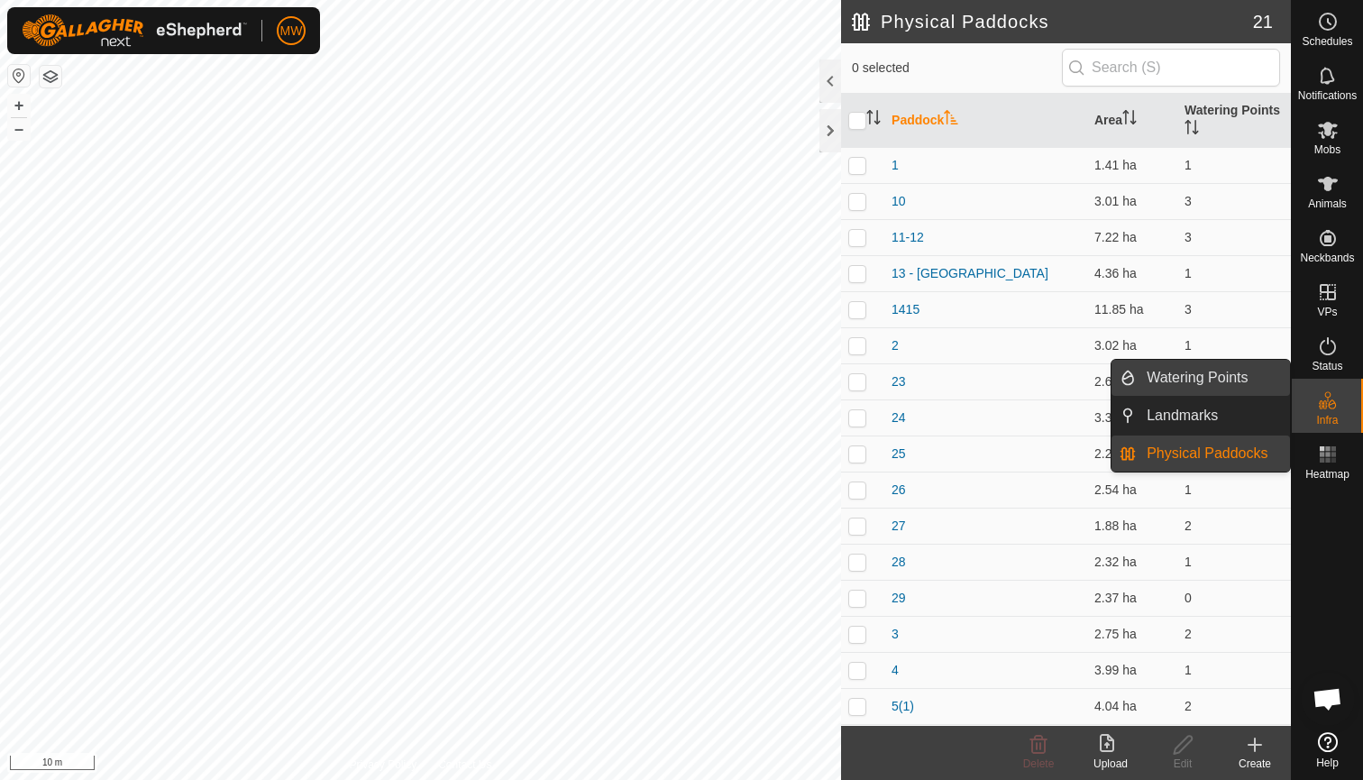
click at [1206, 374] on link "Watering Points" at bounding box center [1213, 378] width 154 height 36
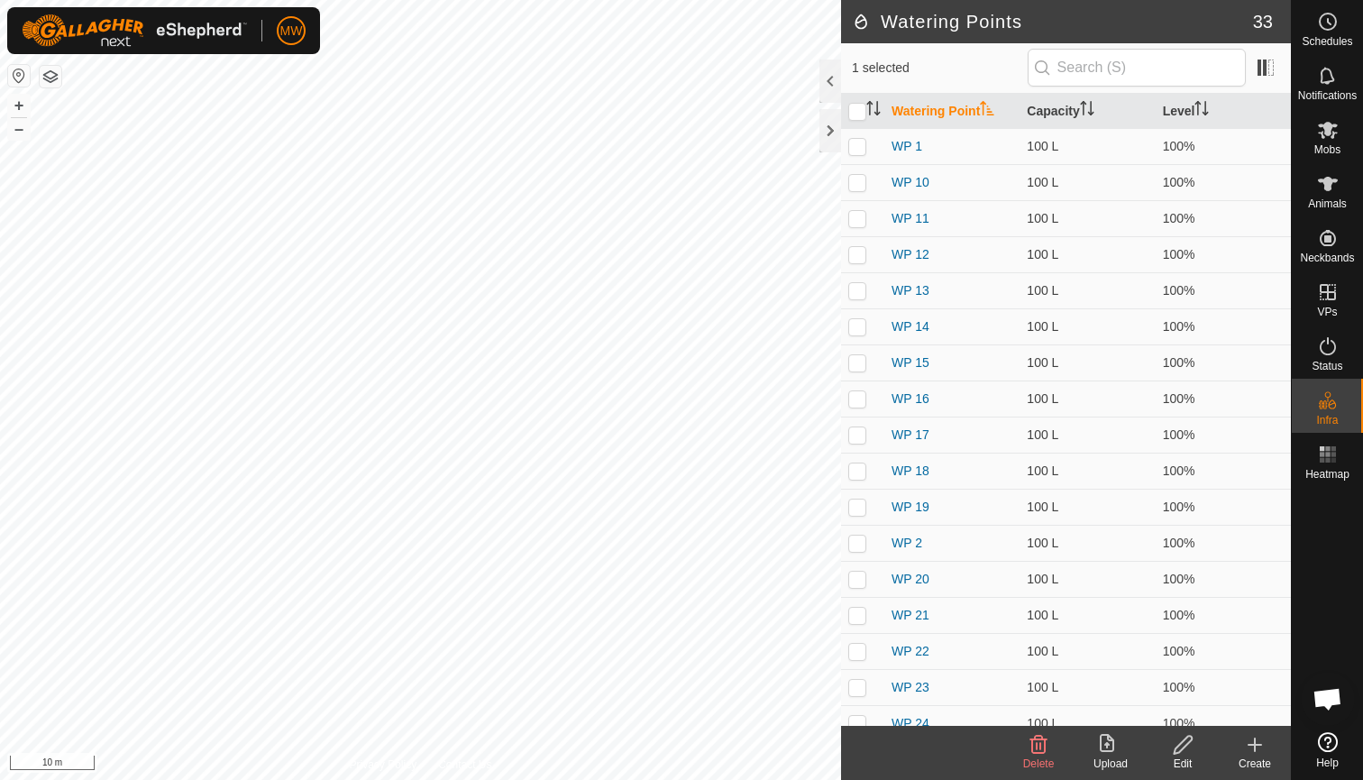
click at [1034, 751] on icon at bounding box center [1039, 745] width 22 height 22
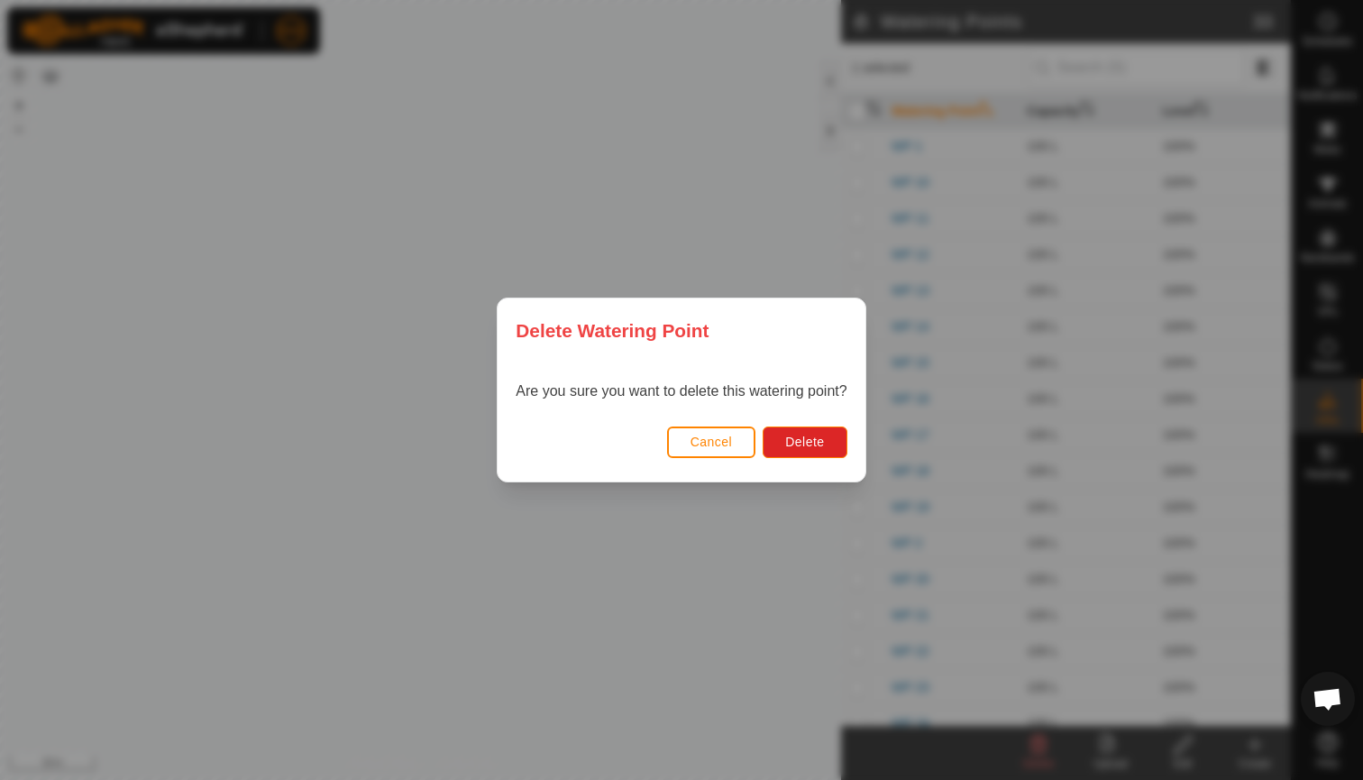
click at [712, 445] on span "Cancel" at bounding box center [712, 442] width 42 height 14
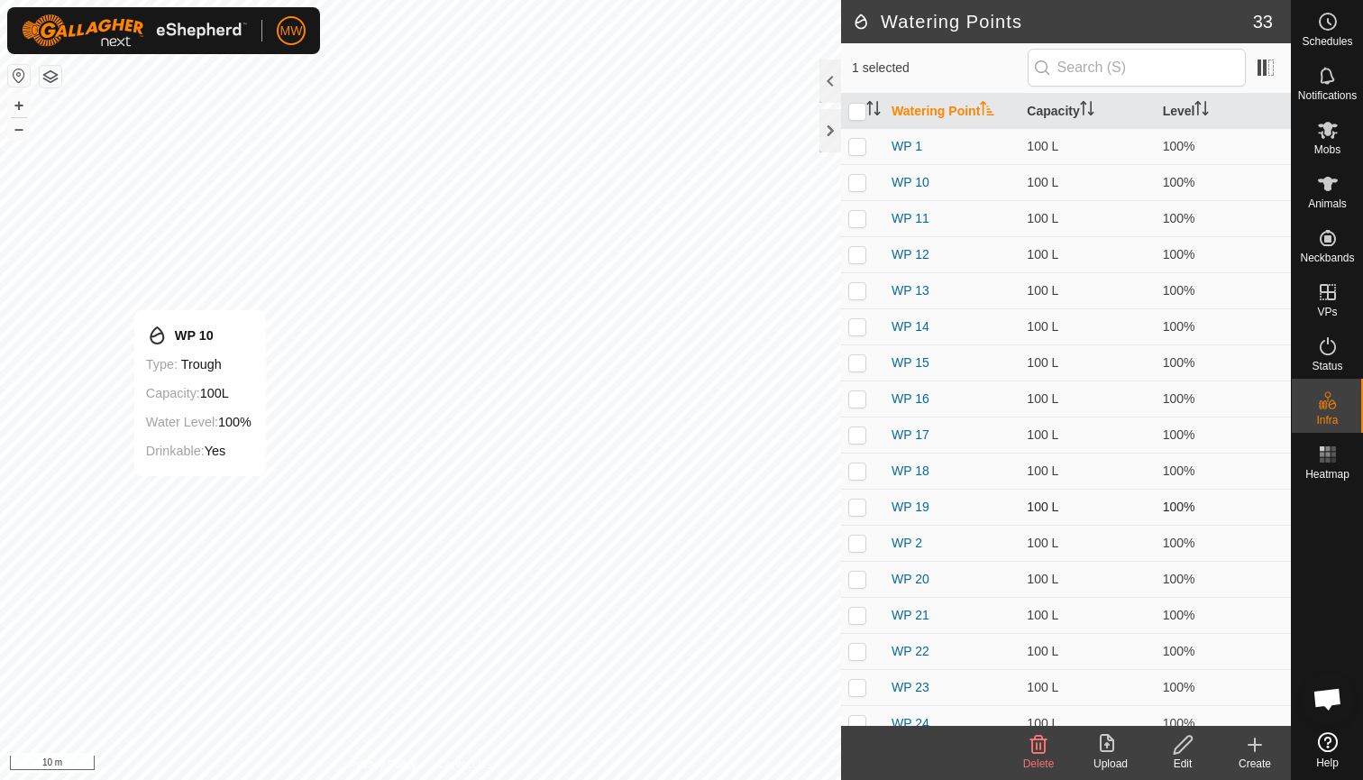
checkbox input "true"
checkbox input "false"
click at [1041, 748] on icon at bounding box center [1039, 745] width 17 height 18
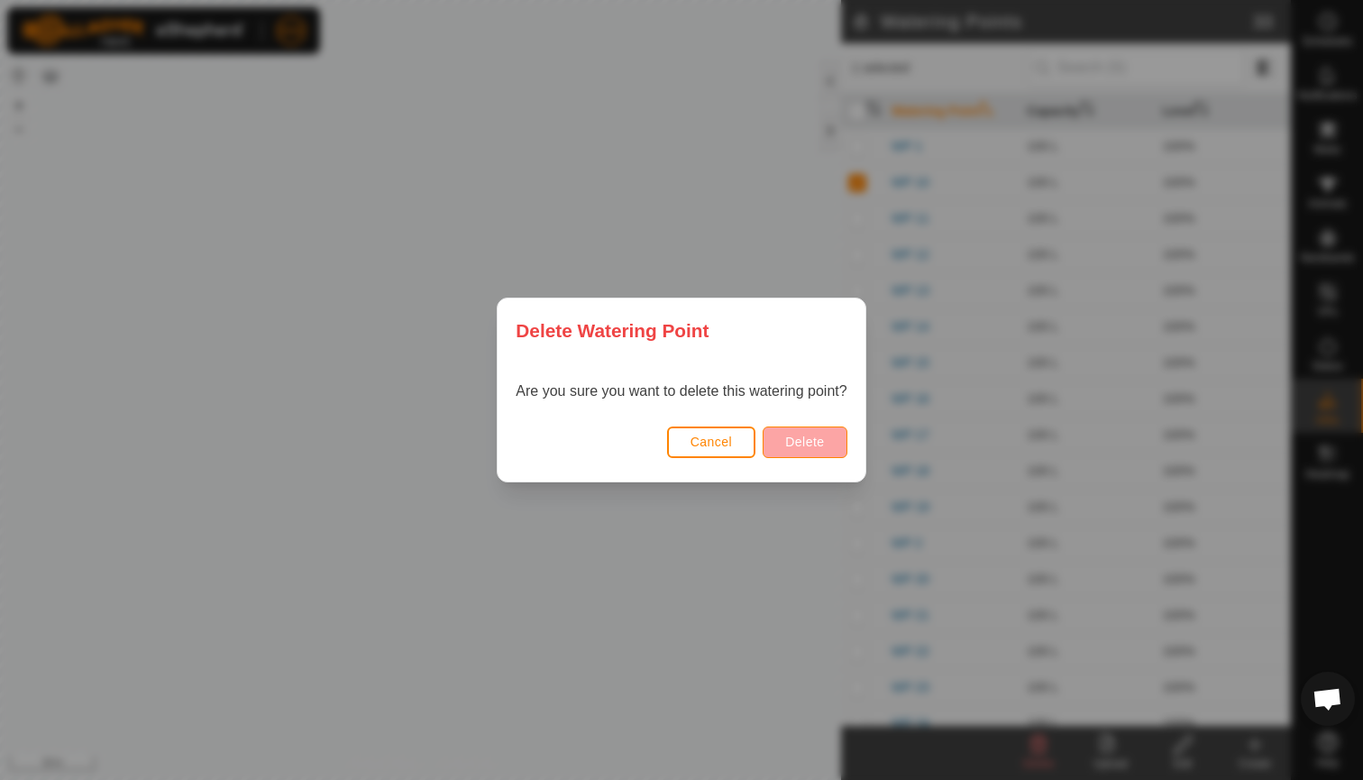
click at [812, 440] on span "Delete" at bounding box center [804, 442] width 39 height 14
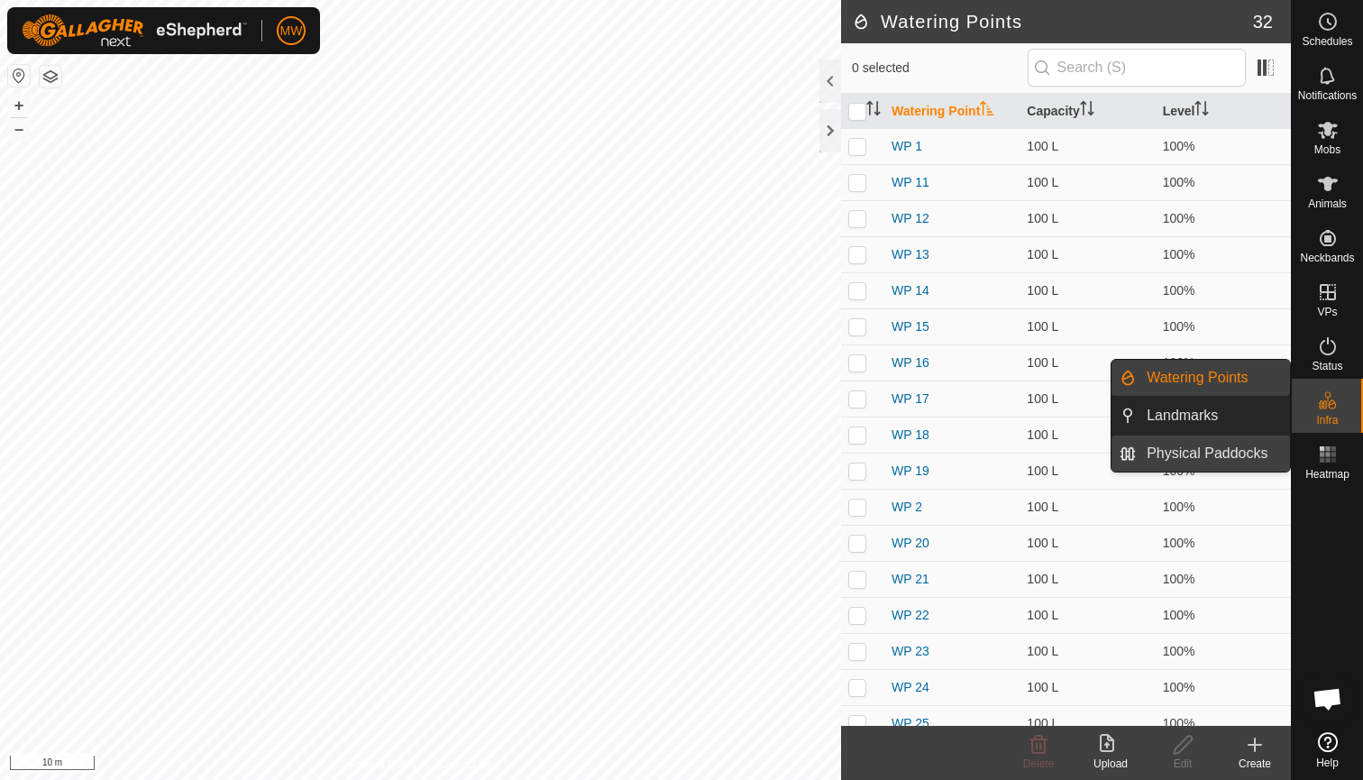
click at [1220, 454] on link "Physical Paddocks" at bounding box center [1213, 454] width 154 height 36
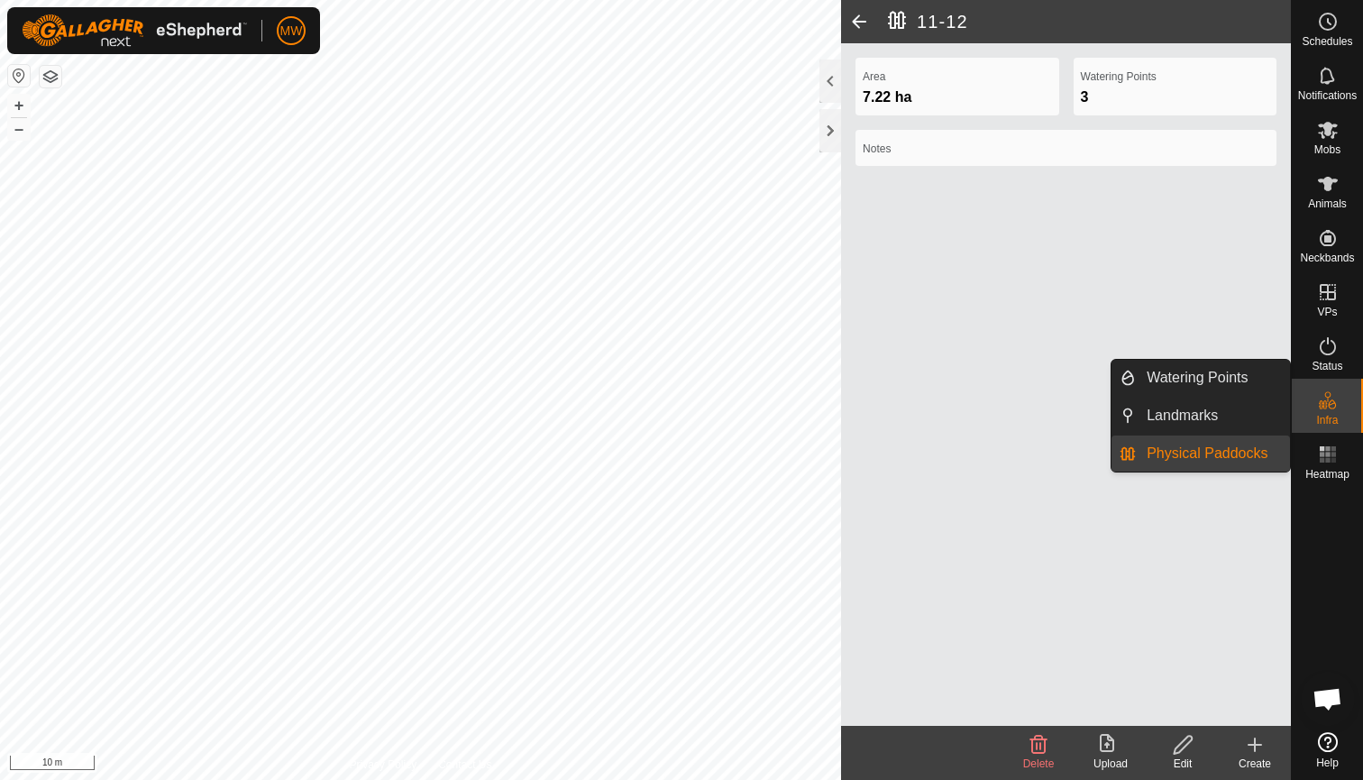
click at [1335, 410] on icon at bounding box center [1328, 401] width 22 height 22
click at [1247, 454] on link "Physical Paddocks" at bounding box center [1213, 454] width 154 height 36
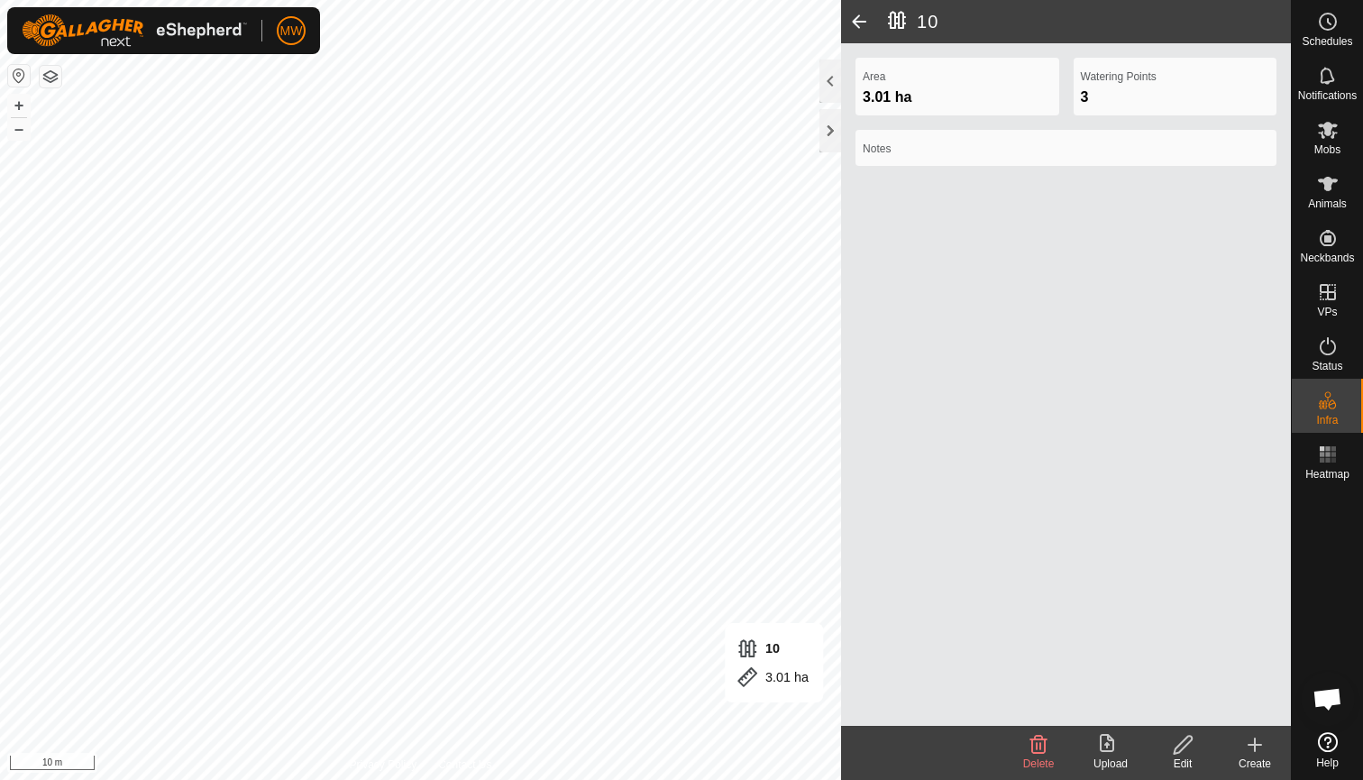
click at [1188, 752] on icon at bounding box center [1183, 745] width 23 height 22
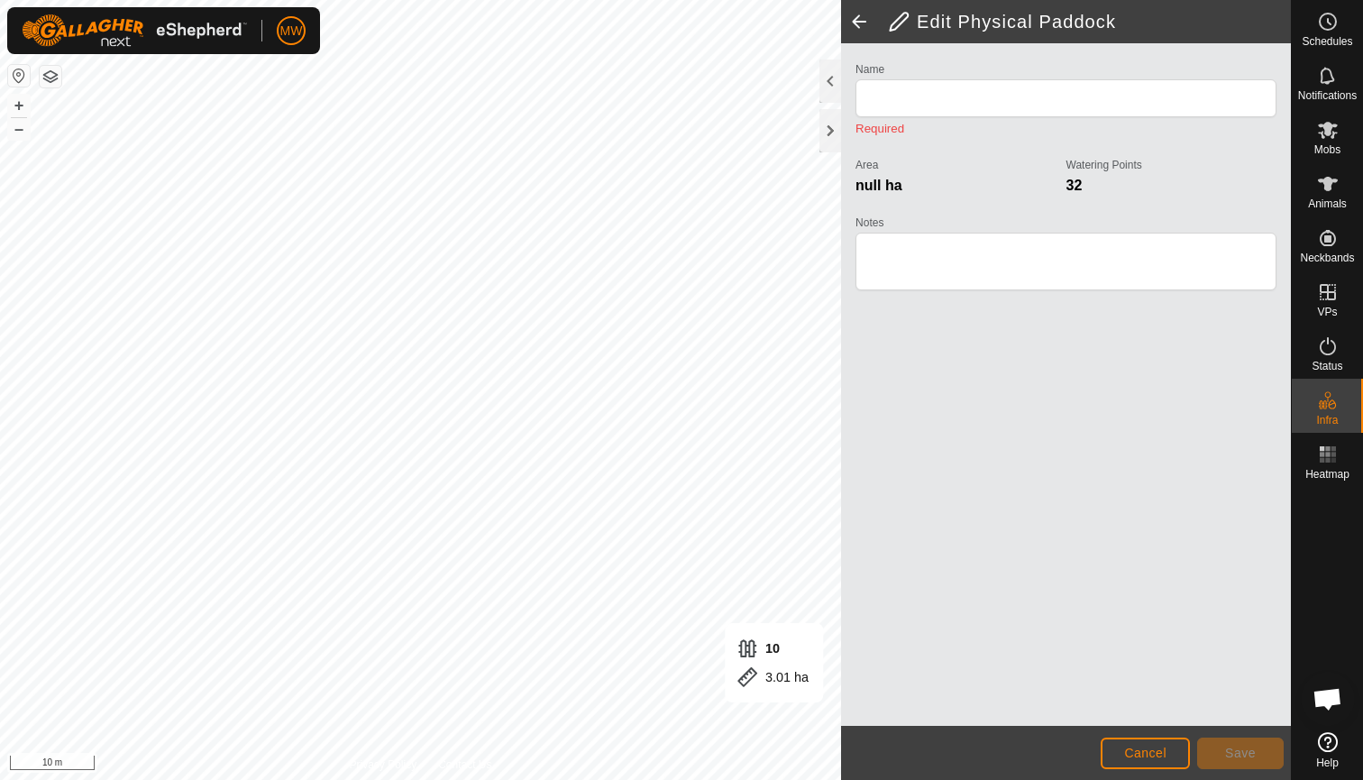
type input "10"
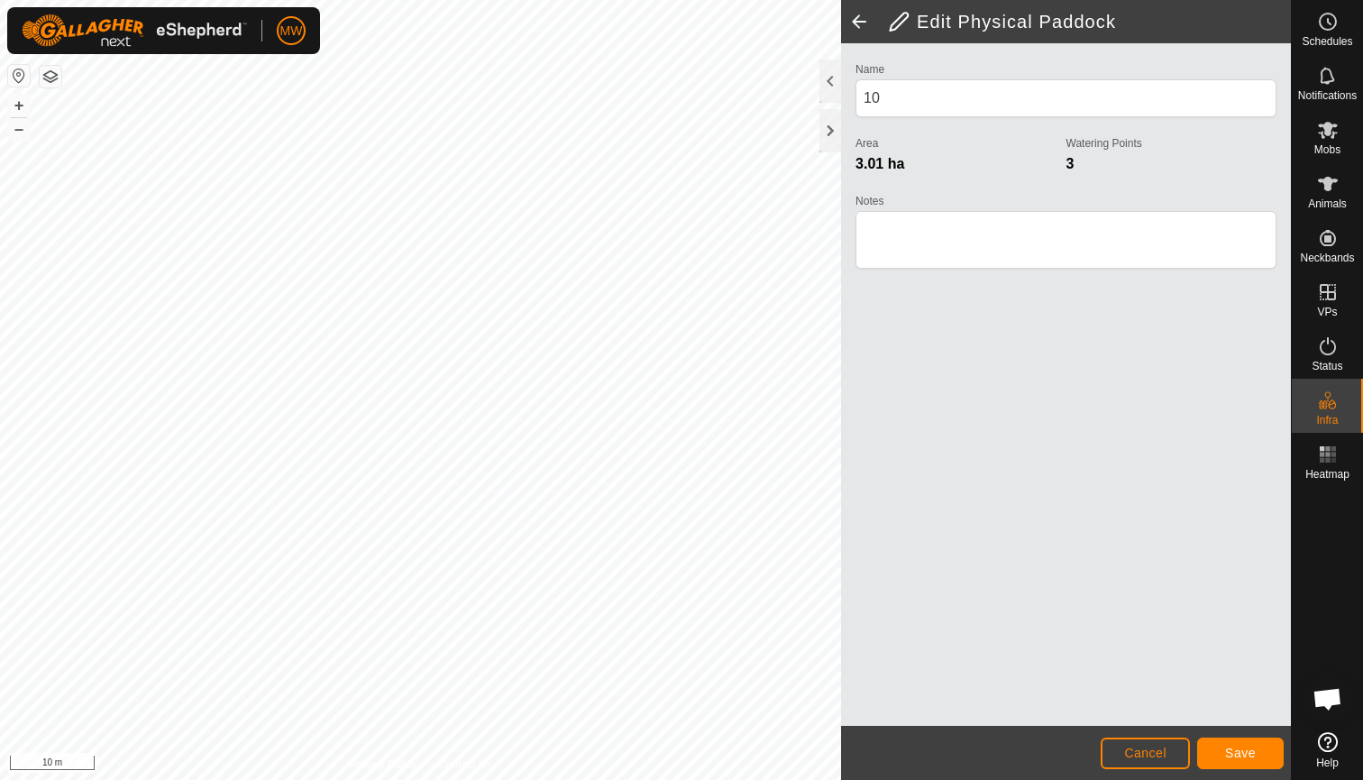
click at [1249, 754] on span "Save" at bounding box center [1240, 753] width 31 height 14
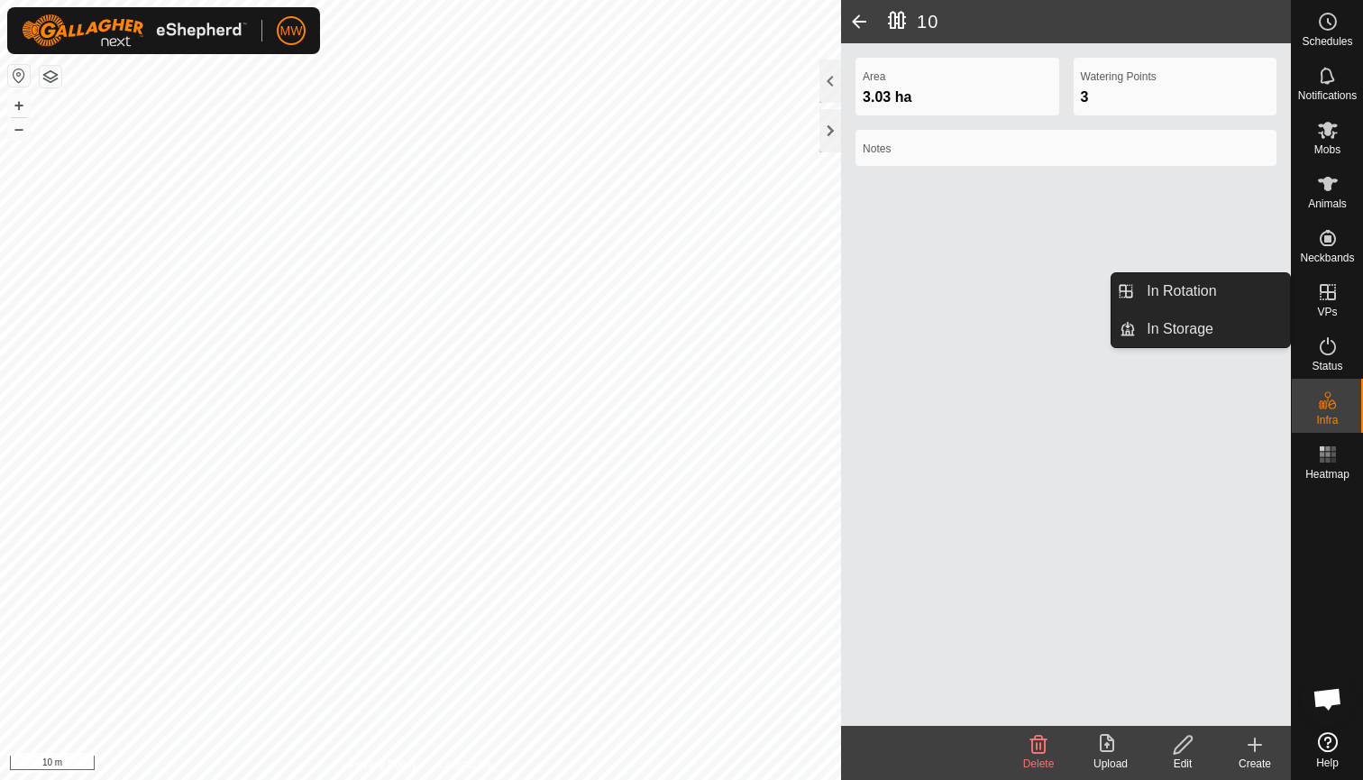
click at [1329, 289] on icon at bounding box center [1328, 292] width 22 height 22
click at [1228, 294] on link "In Rotation" at bounding box center [1213, 291] width 154 height 36
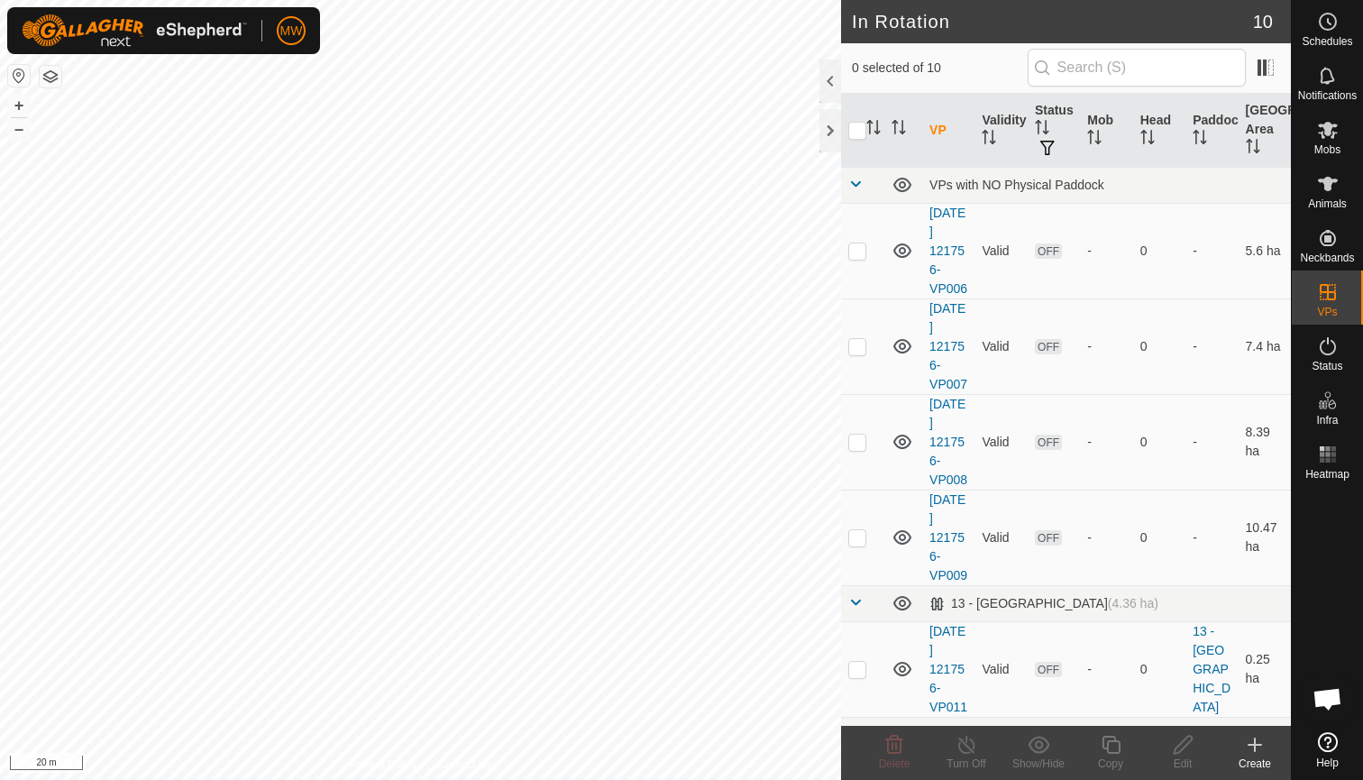
click at [1255, 751] on icon at bounding box center [1255, 745] width 0 height 13
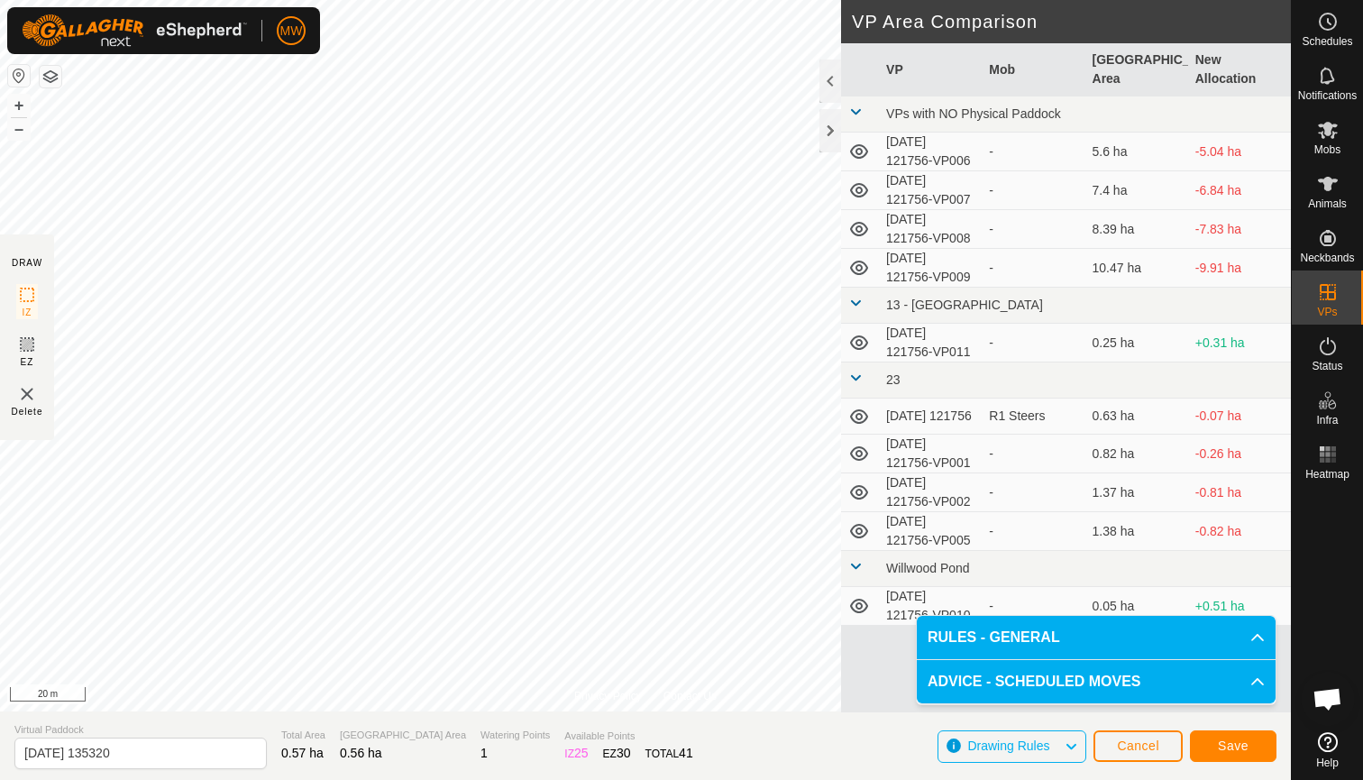
click at [1231, 747] on span "Save" at bounding box center [1233, 746] width 31 height 14
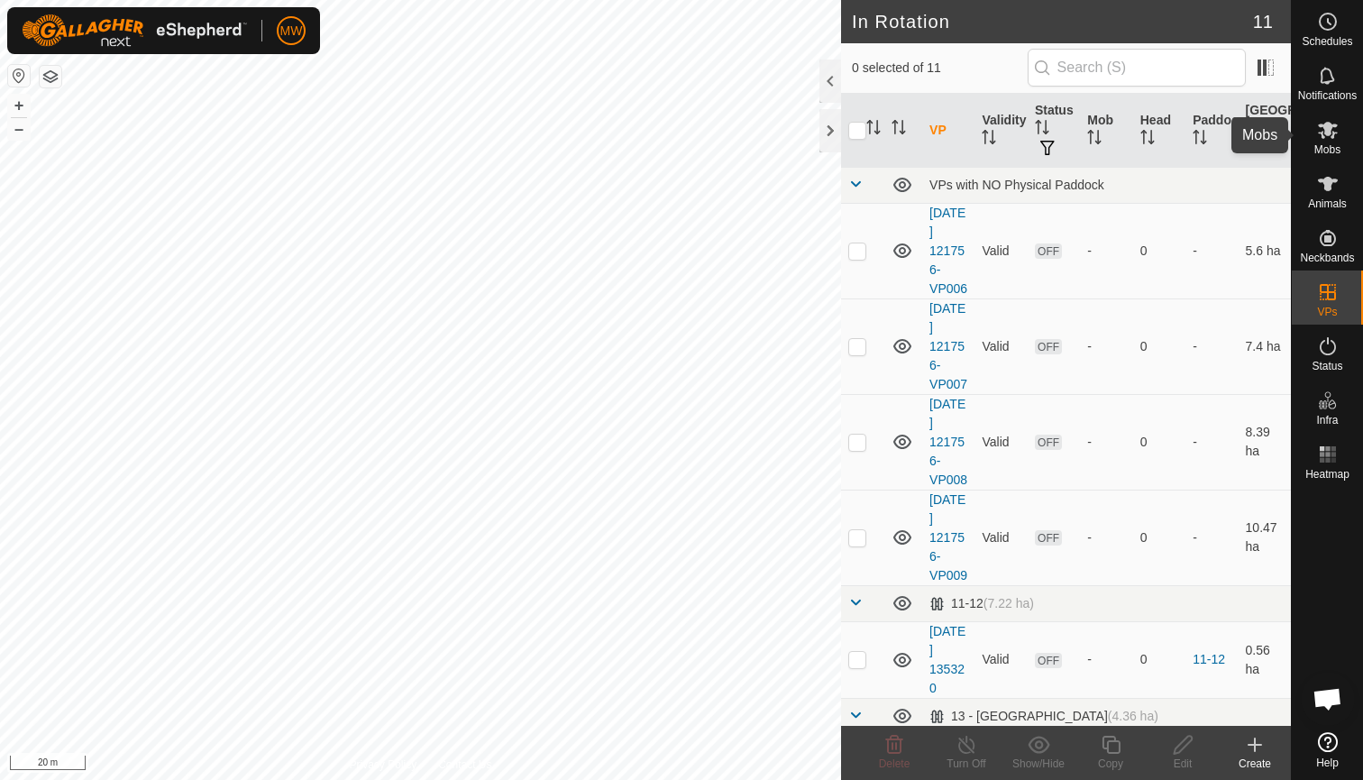
click at [1327, 132] on icon at bounding box center [1328, 130] width 20 height 17
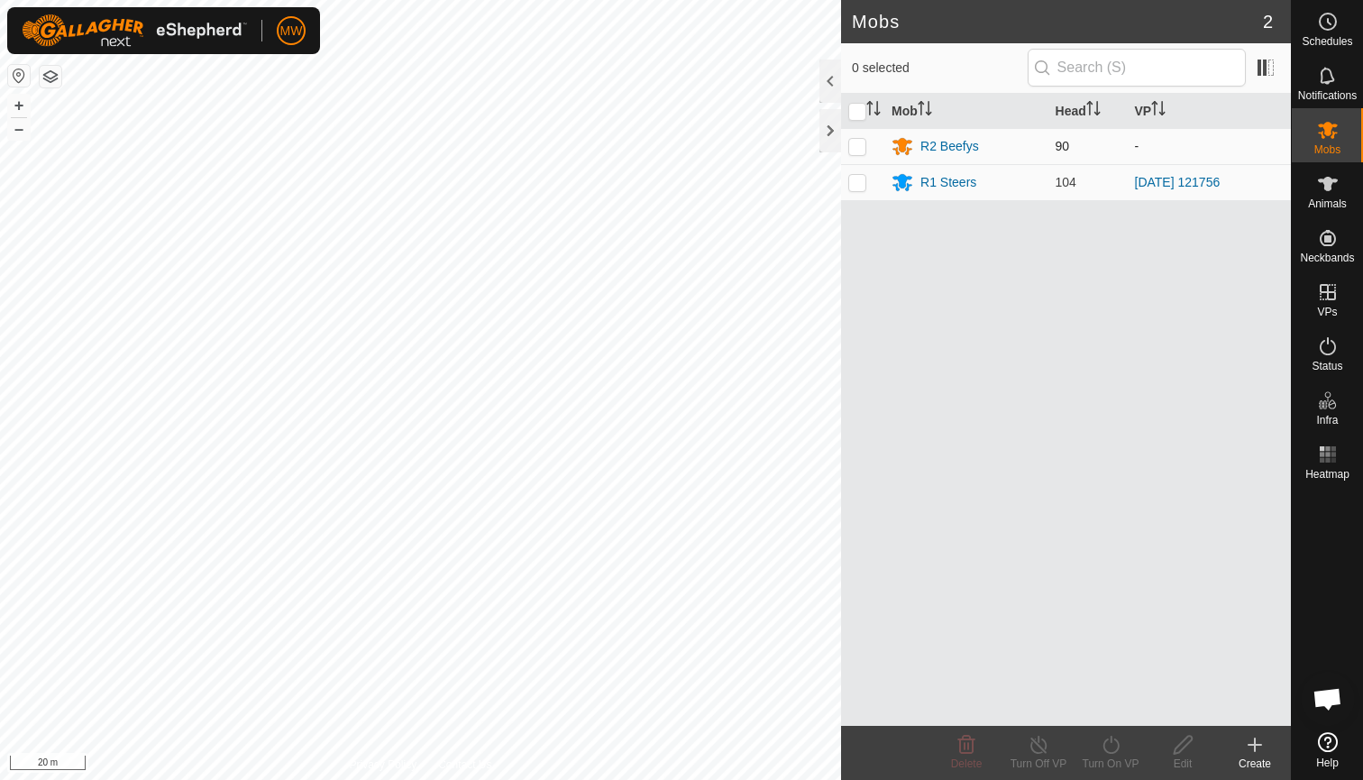
click at [858, 147] on p-checkbox at bounding box center [858, 146] width 18 height 14
checkbox input "true"
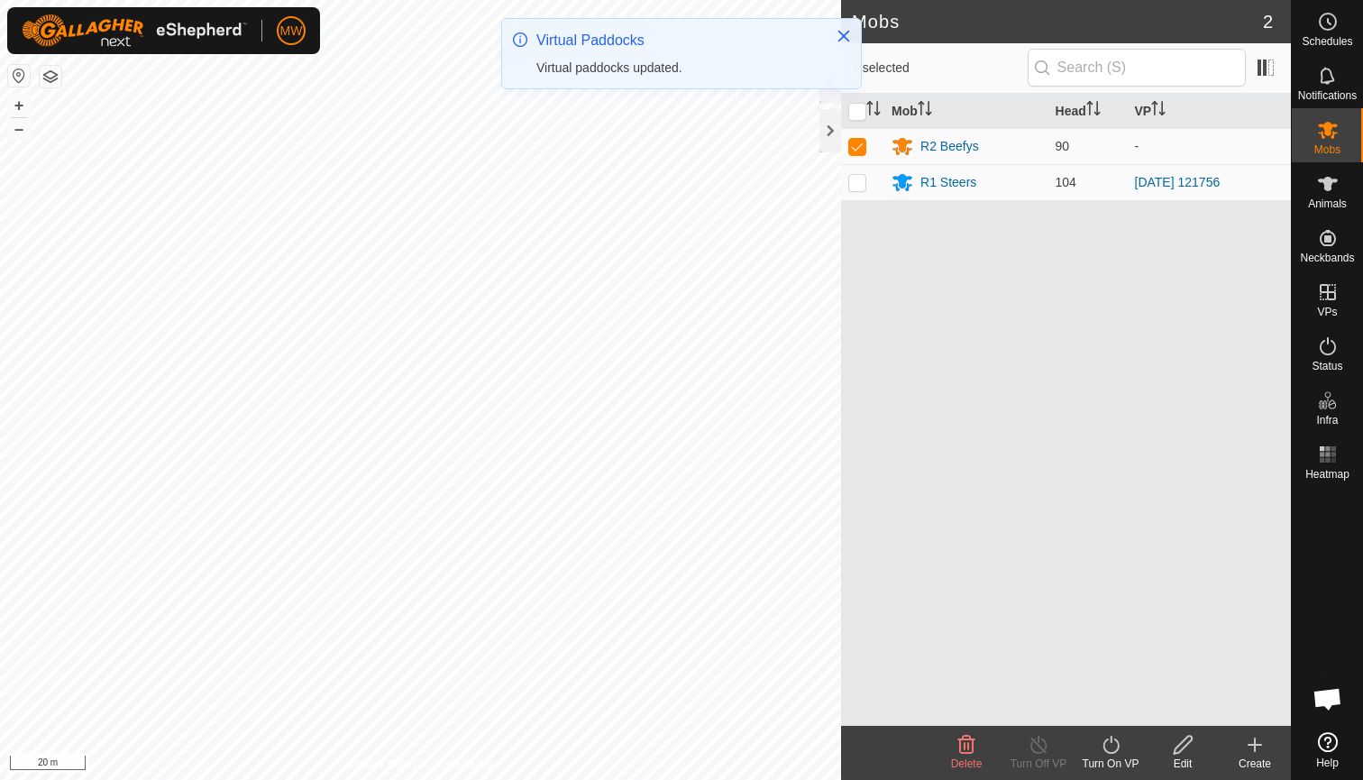
click at [1109, 746] on icon at bounding box center [1111, 745] width 23 height 22
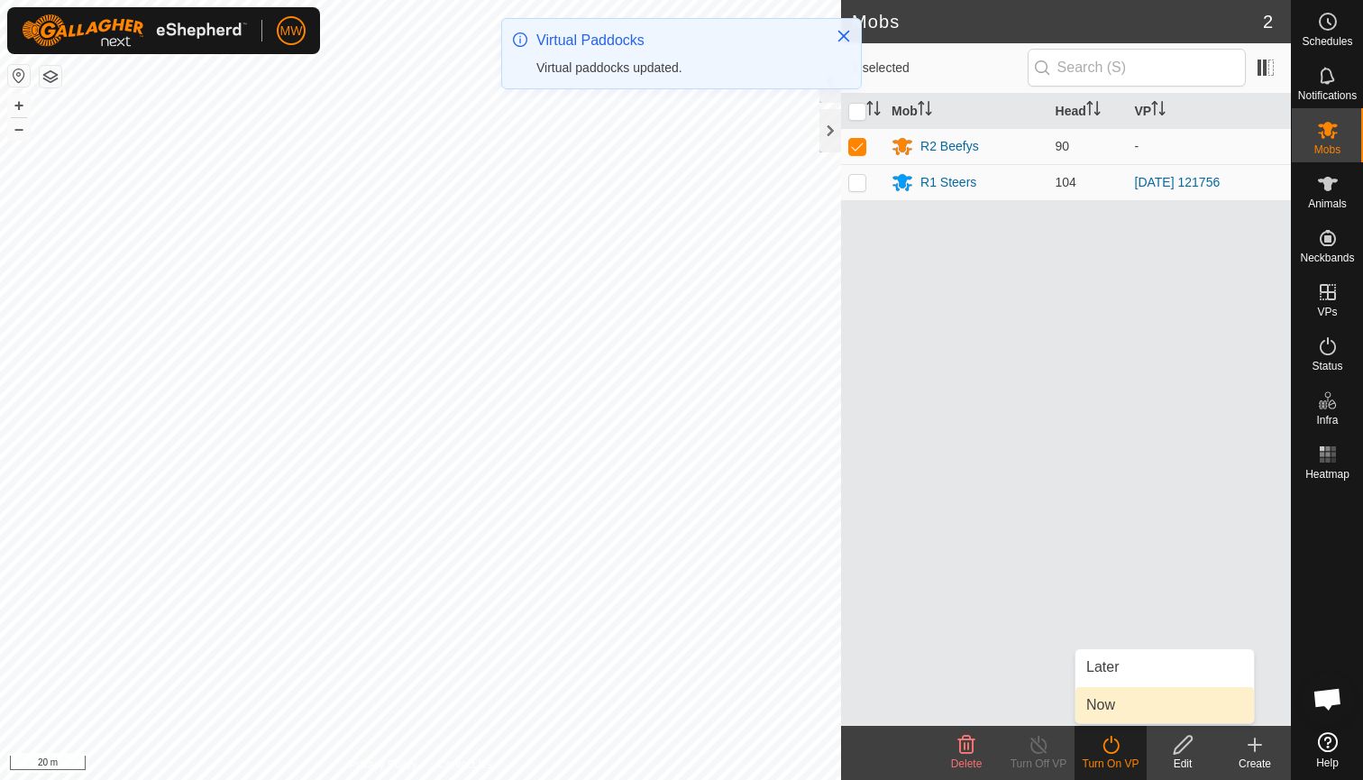
click at [1109, 708] on link "Now" at bounding box center [1165, 705] width 179 height 36
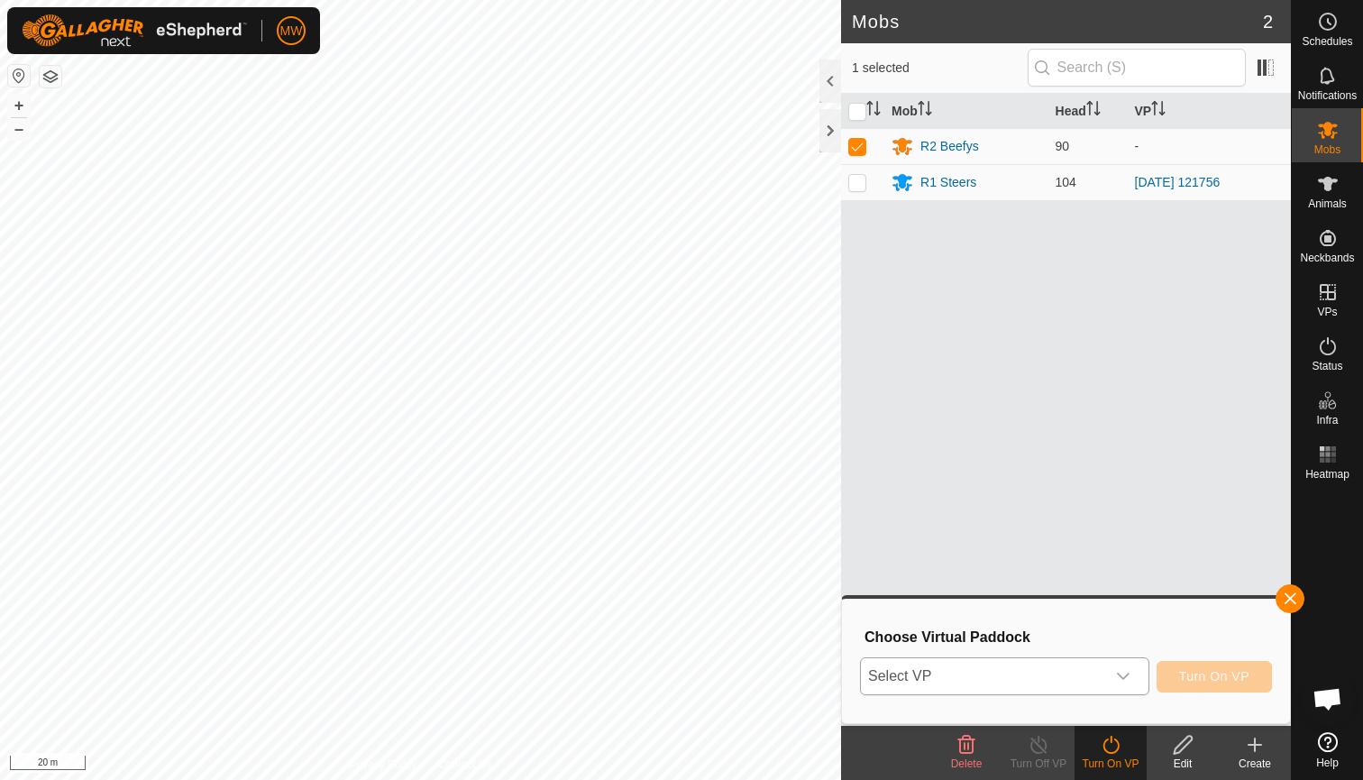
click at [1124, 672] on icon "dropdown trigger" at bounding box center [1123, 676] width 14 height 14
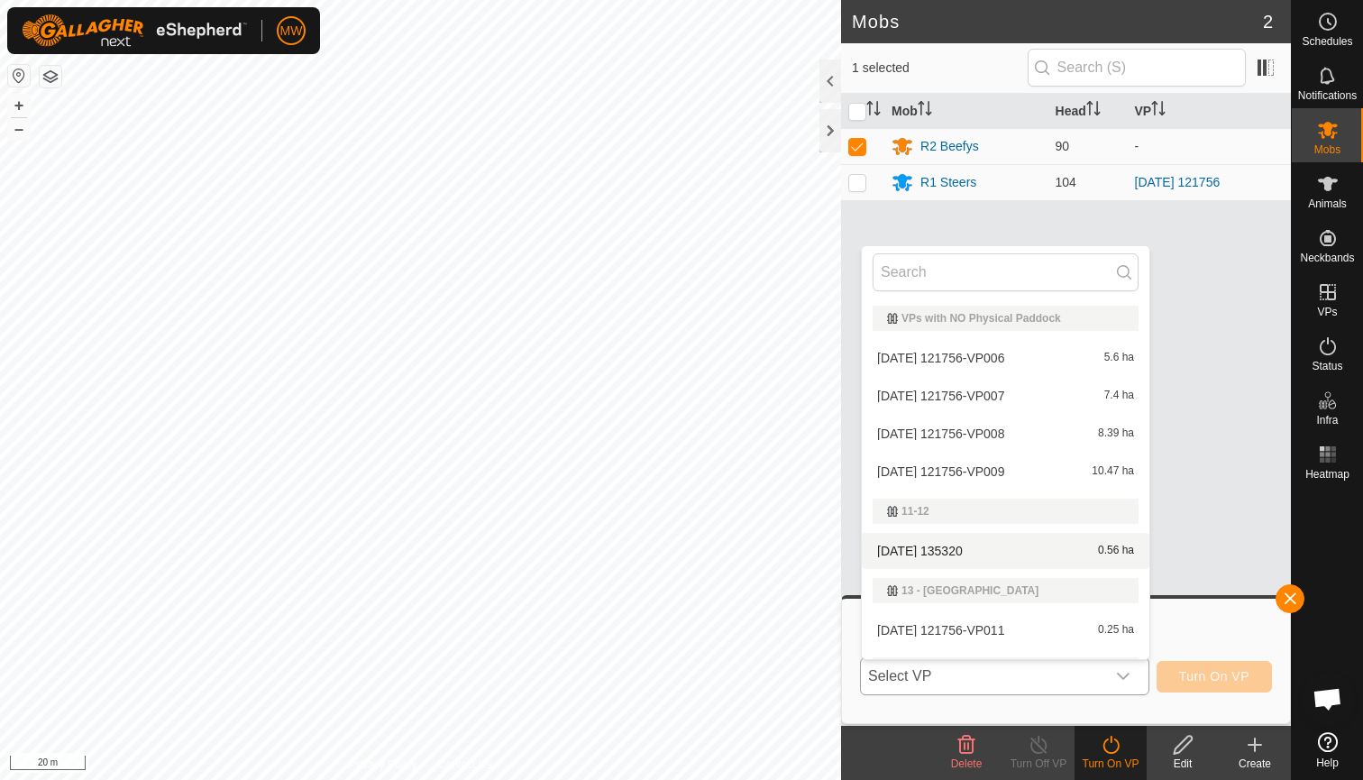
click at [949, 552] on li "[DATE] 135320 0.56 ha" at bounding box center [1006, 551] width 288 height 36
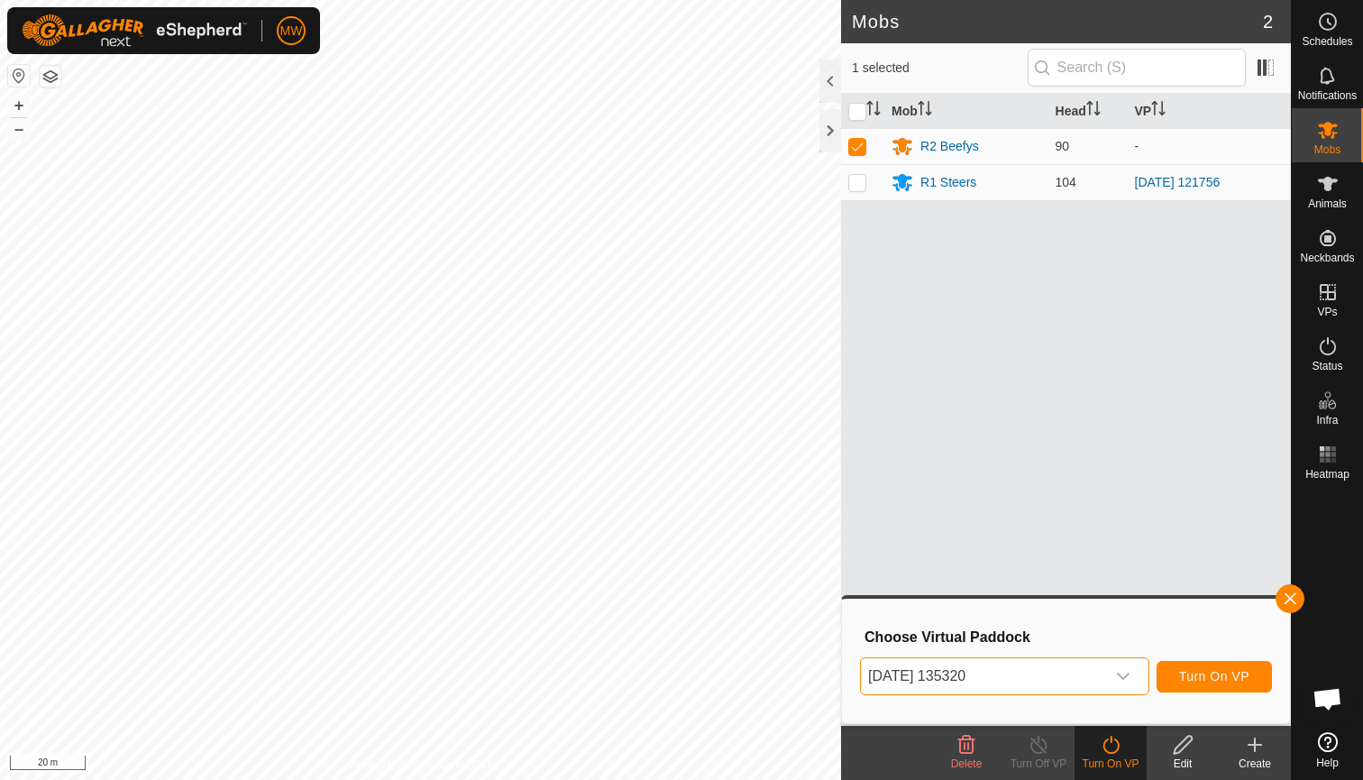
click at [1222, 670] on span "Turn On VP" at bounding box center [1215, 676] width 70 height 14
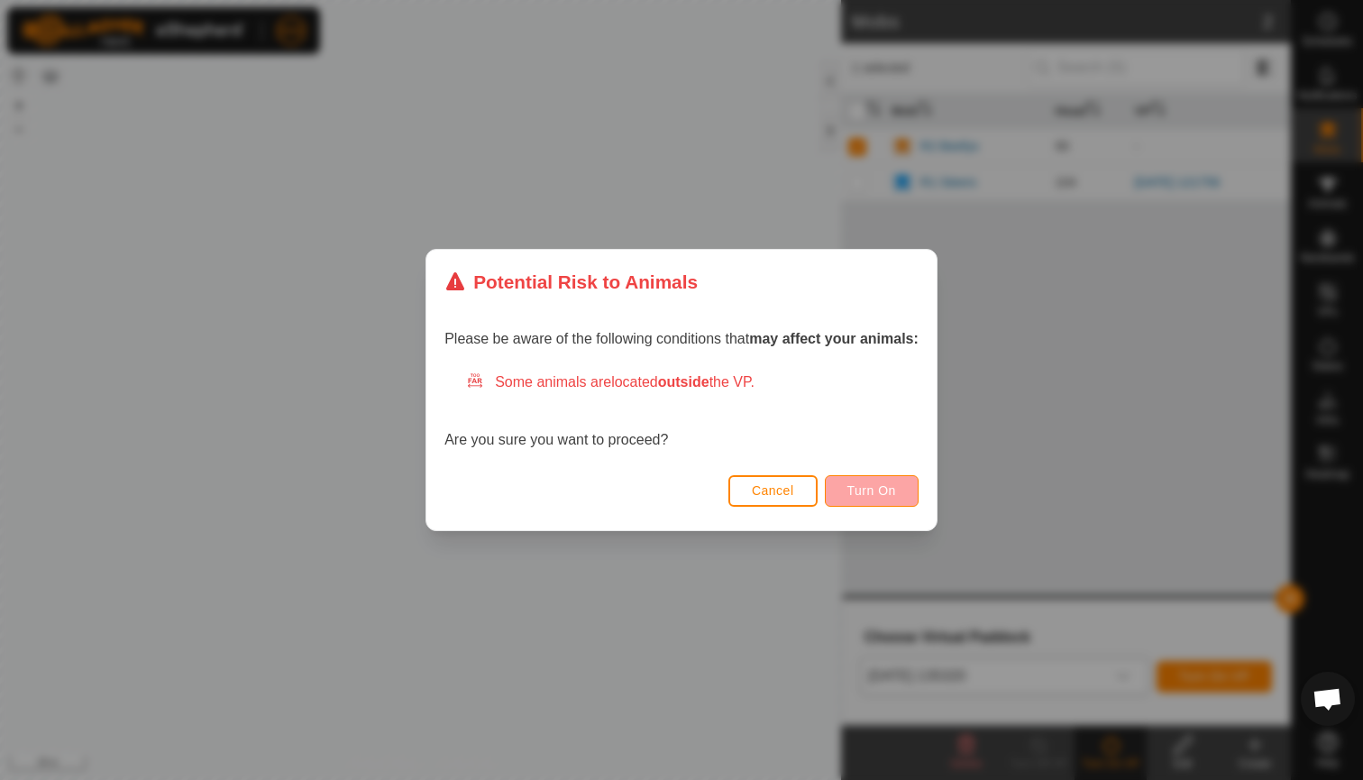
click at [881, 490] on span "Turn On" at bounding box center [872, 490] width 49 height 14
